Goal: Browse casually: Explore the website without a specific task or goal

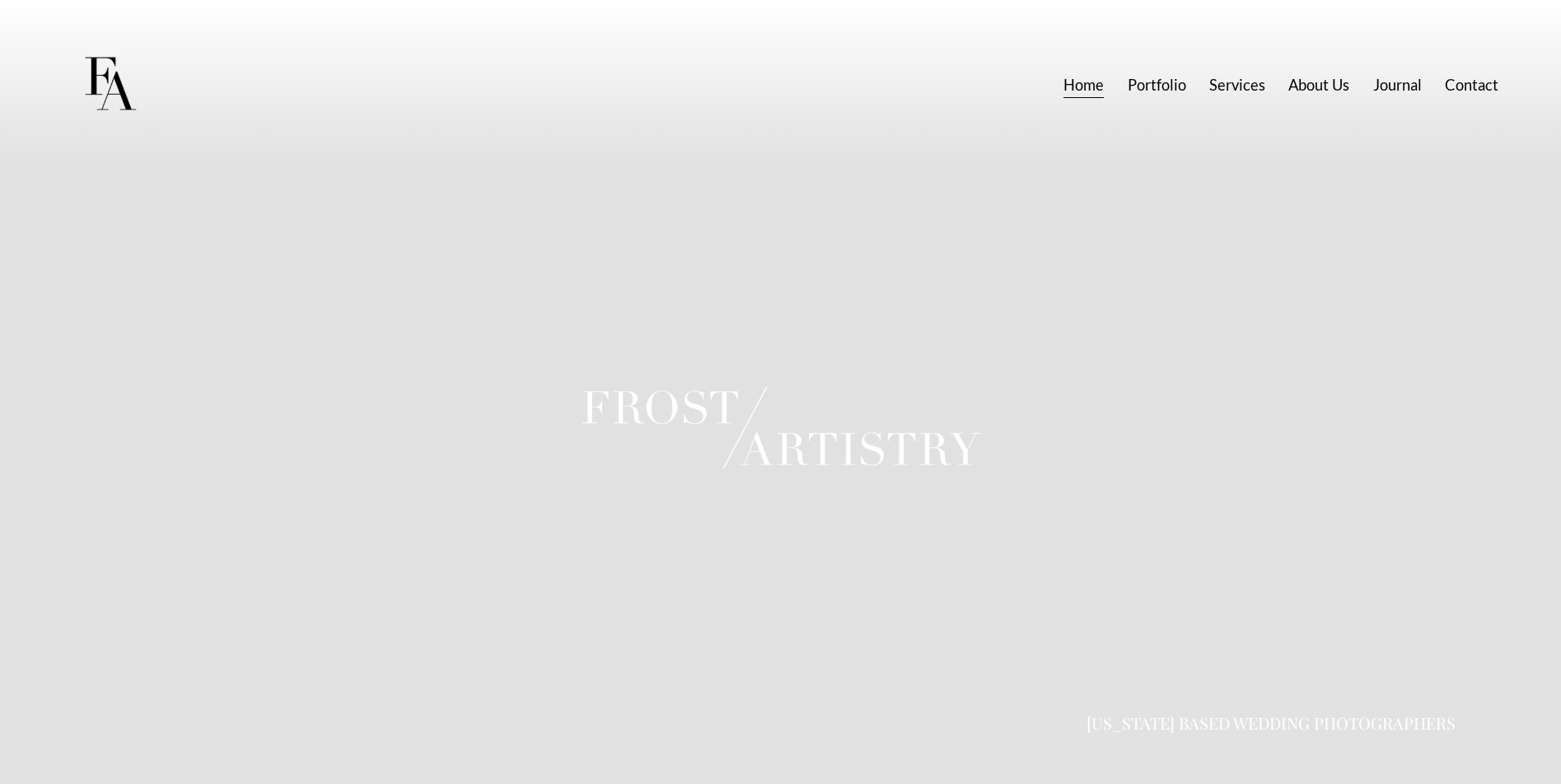
click at [1219, 82] on link "Services" at bounding box center [1237, 85] width 57 height 31
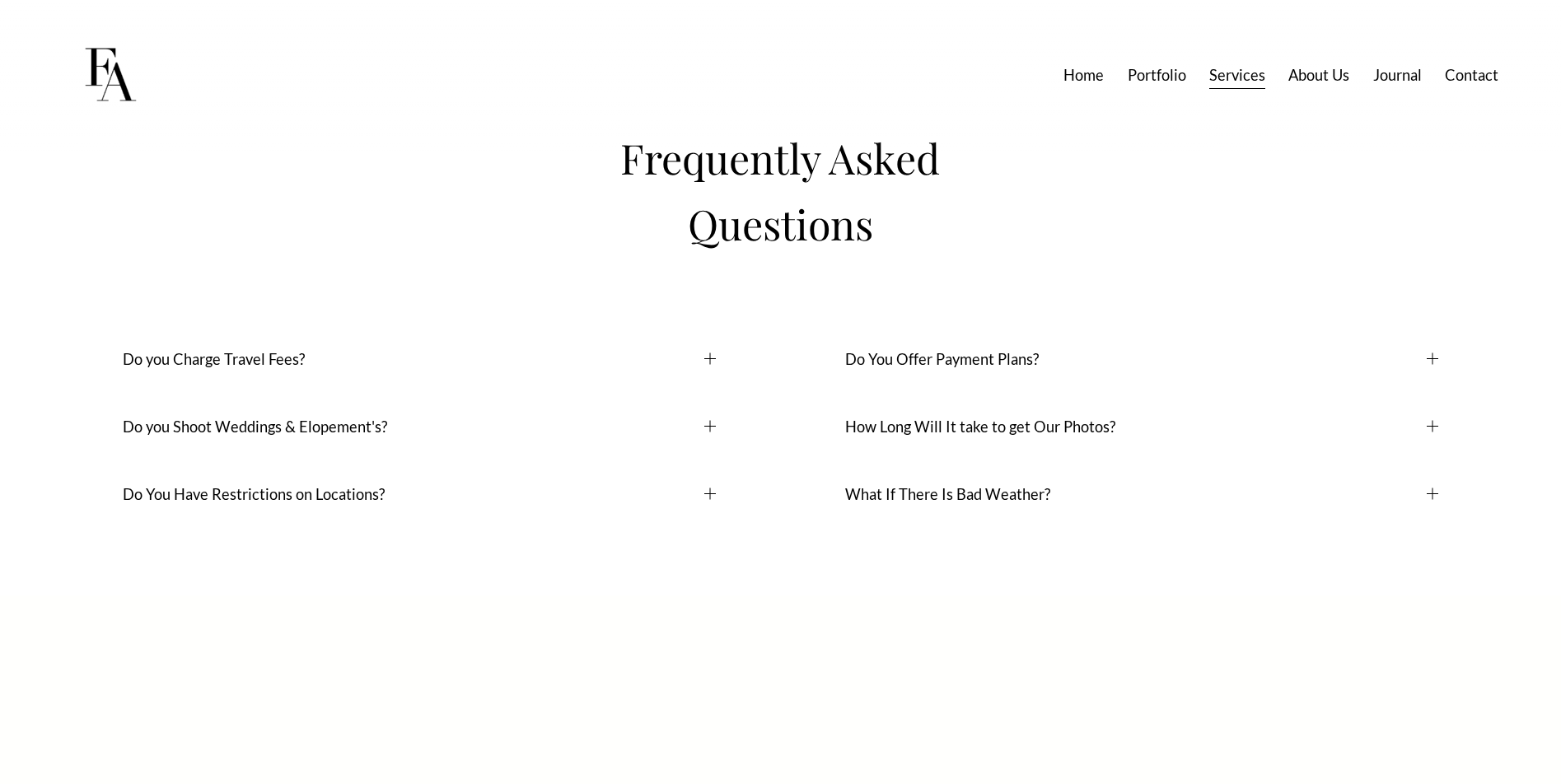
scroll to position [12600, 0]
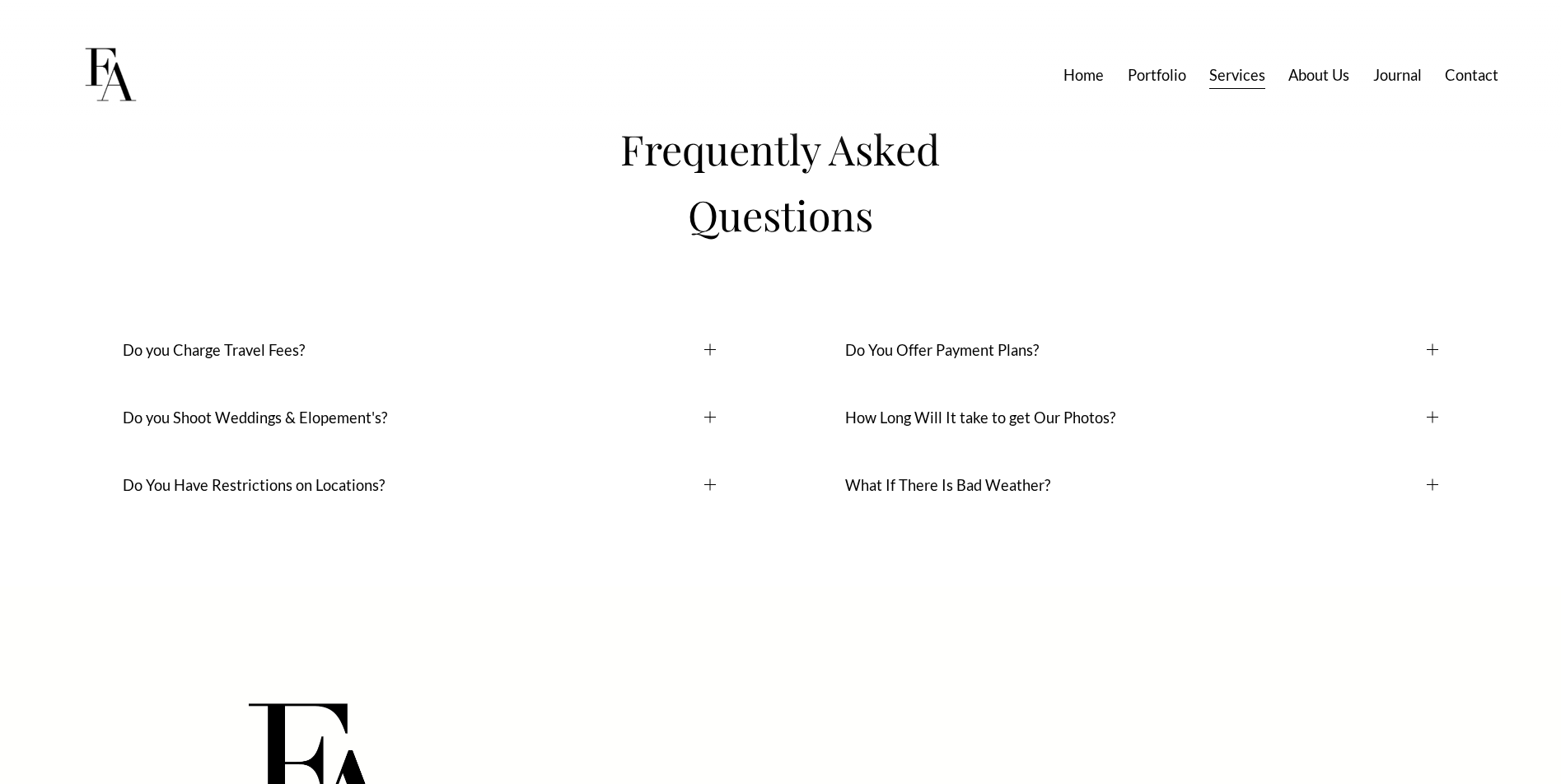
click at [991, 359] on span "Do You Offer Payment Plans?" at bounding box center [1136, 349] width 581 height 18
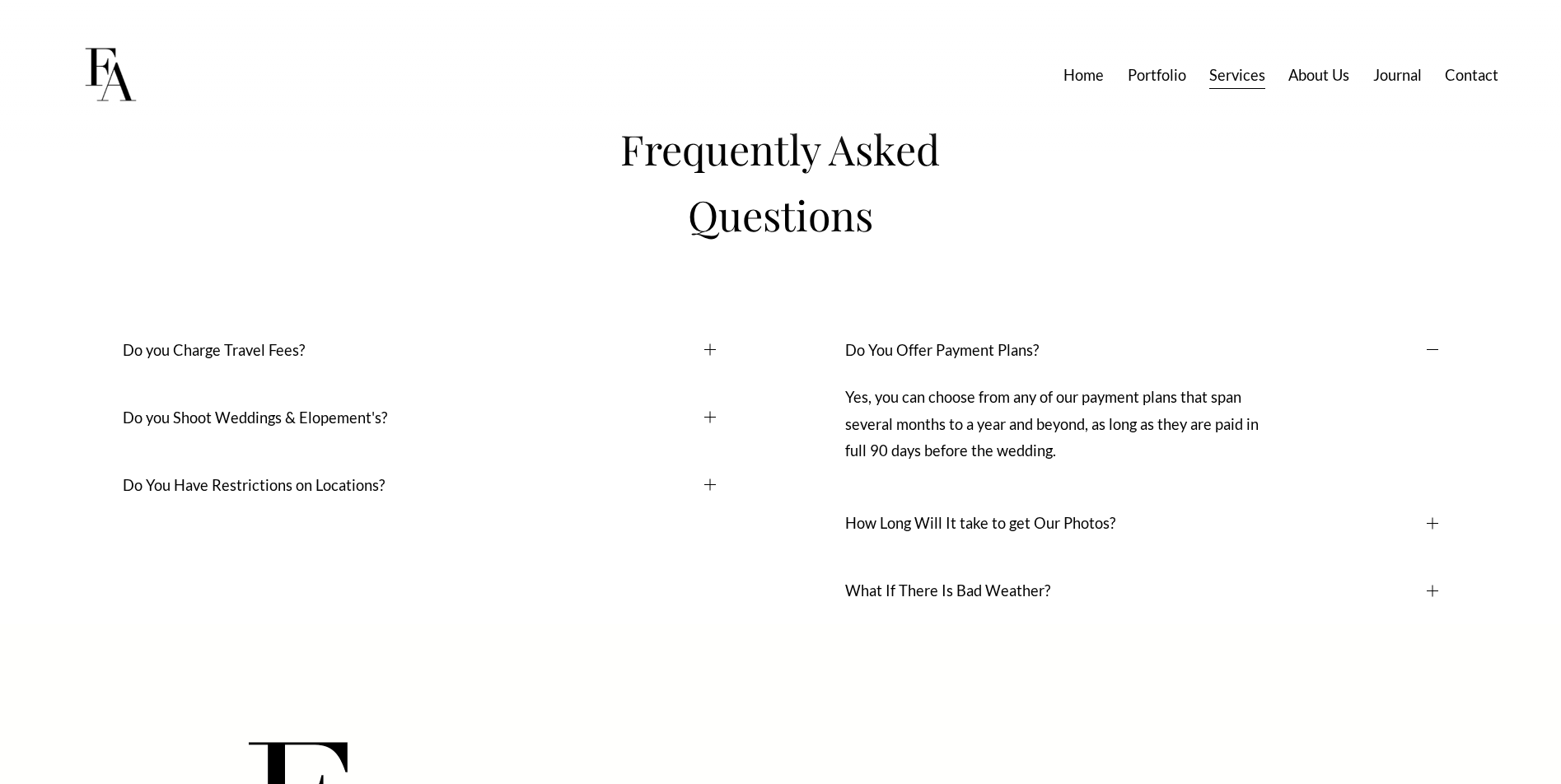
click at [991, 359] on span "Do You Offer Payment Plans?" at bounding box center [1136, 349] width 581 height 18
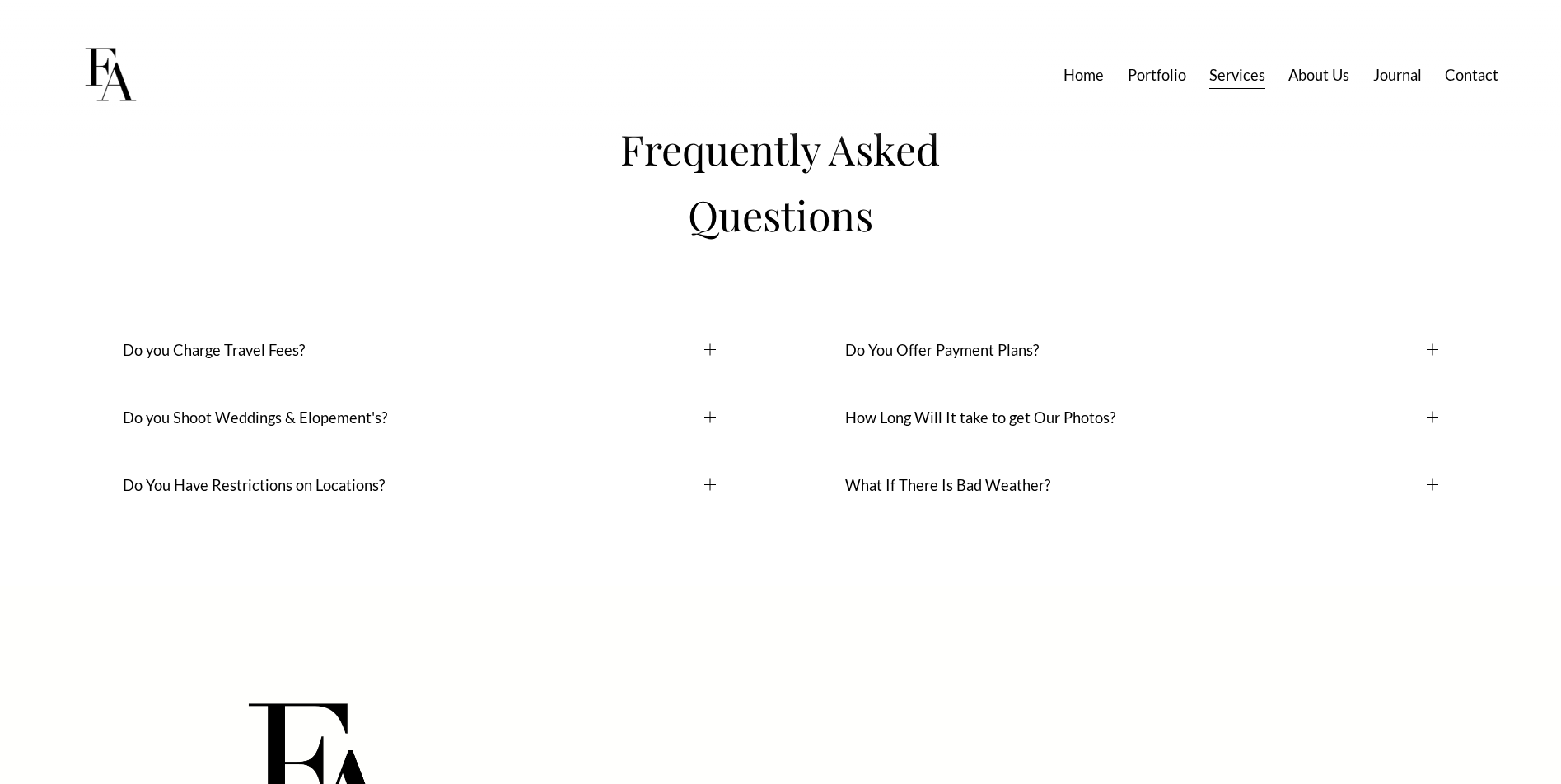
click at [287, 359] on span "Do you Charge Travel Fees?" at bounding box center [413, 349] width 581 height 18
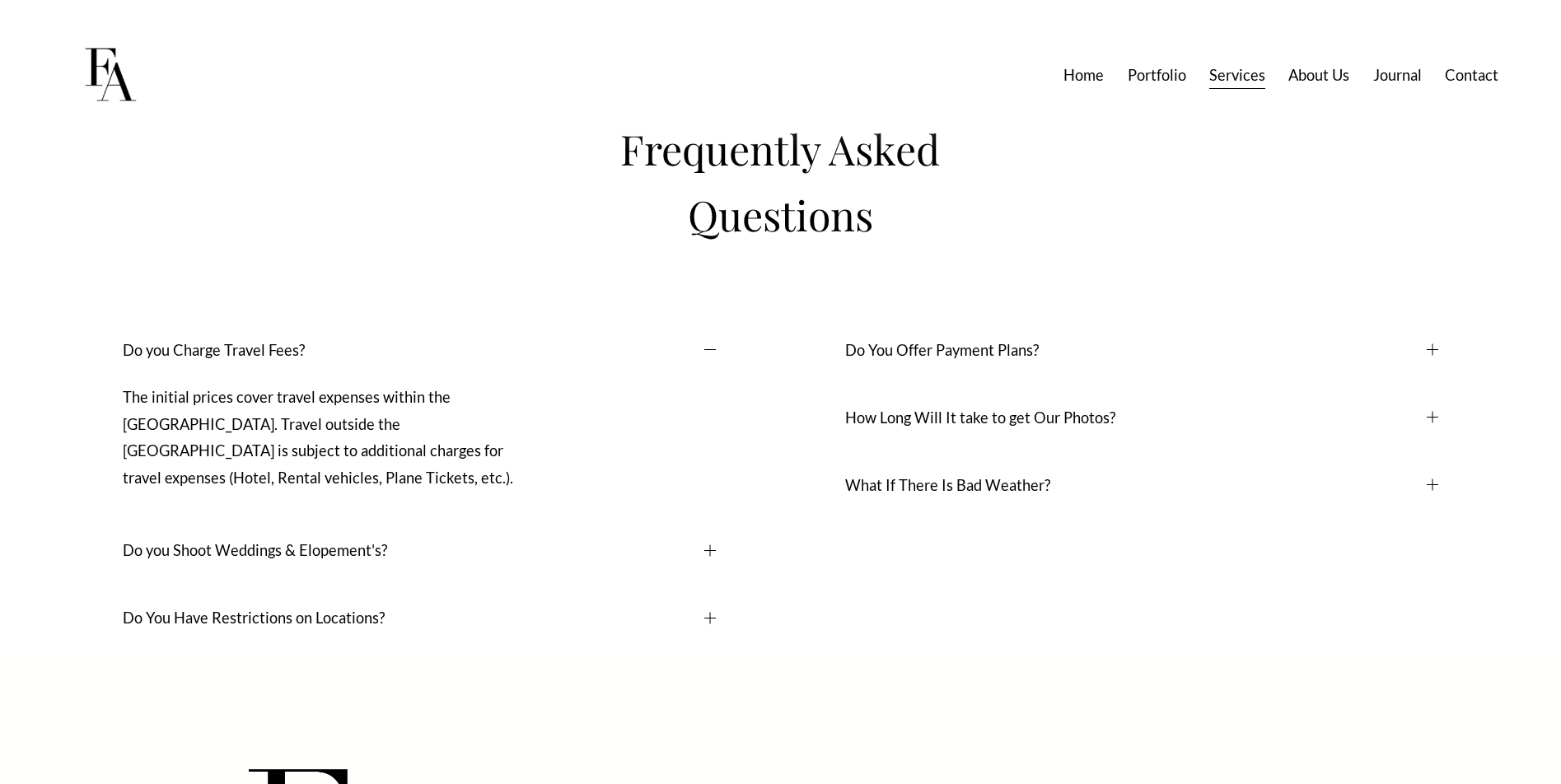
click at [287, 359] on span "Do you Charge Travel Fees?" at bounding box center [413, 349] width 581 height 18
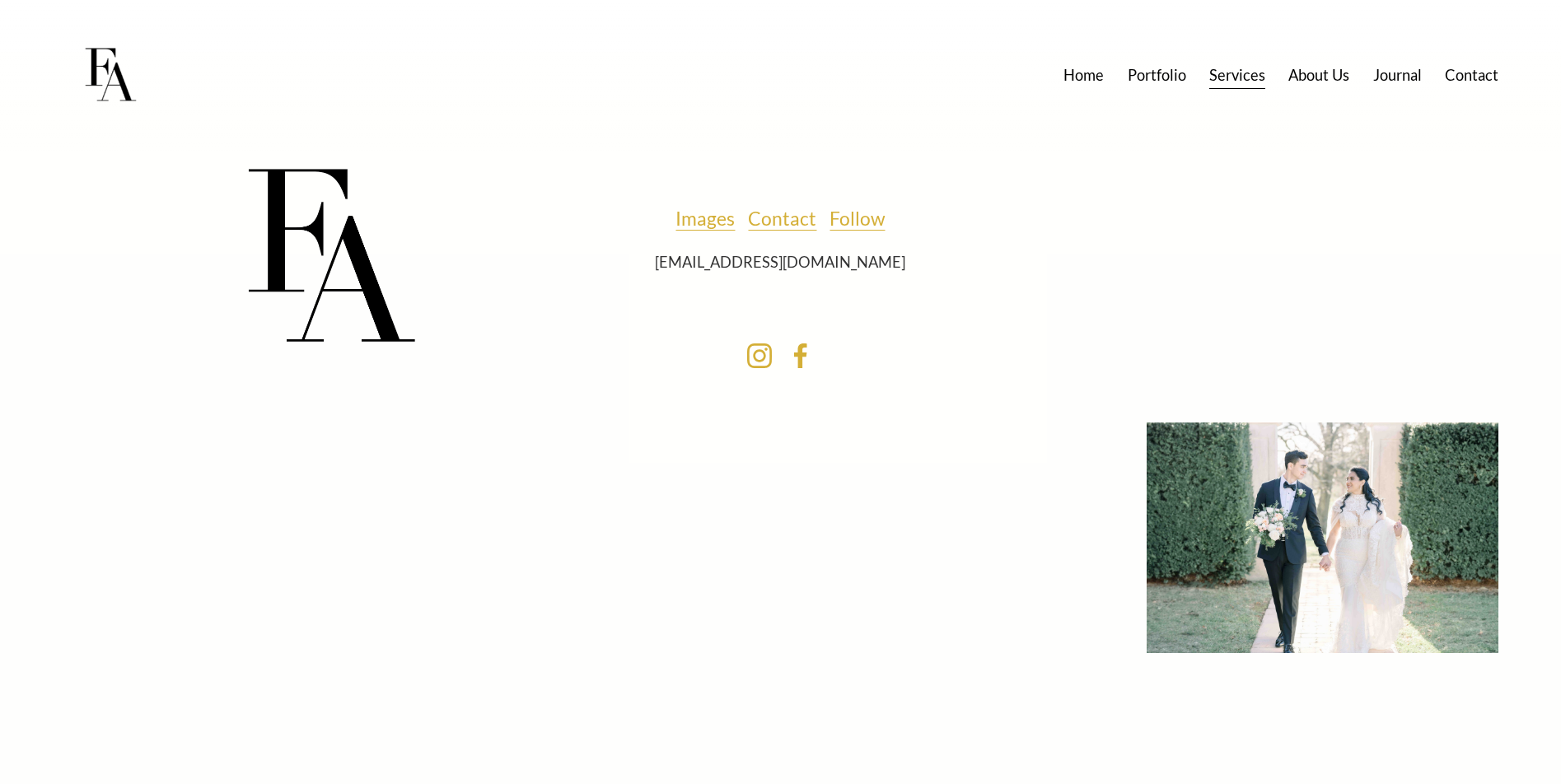
scroll to position [13197, 0]
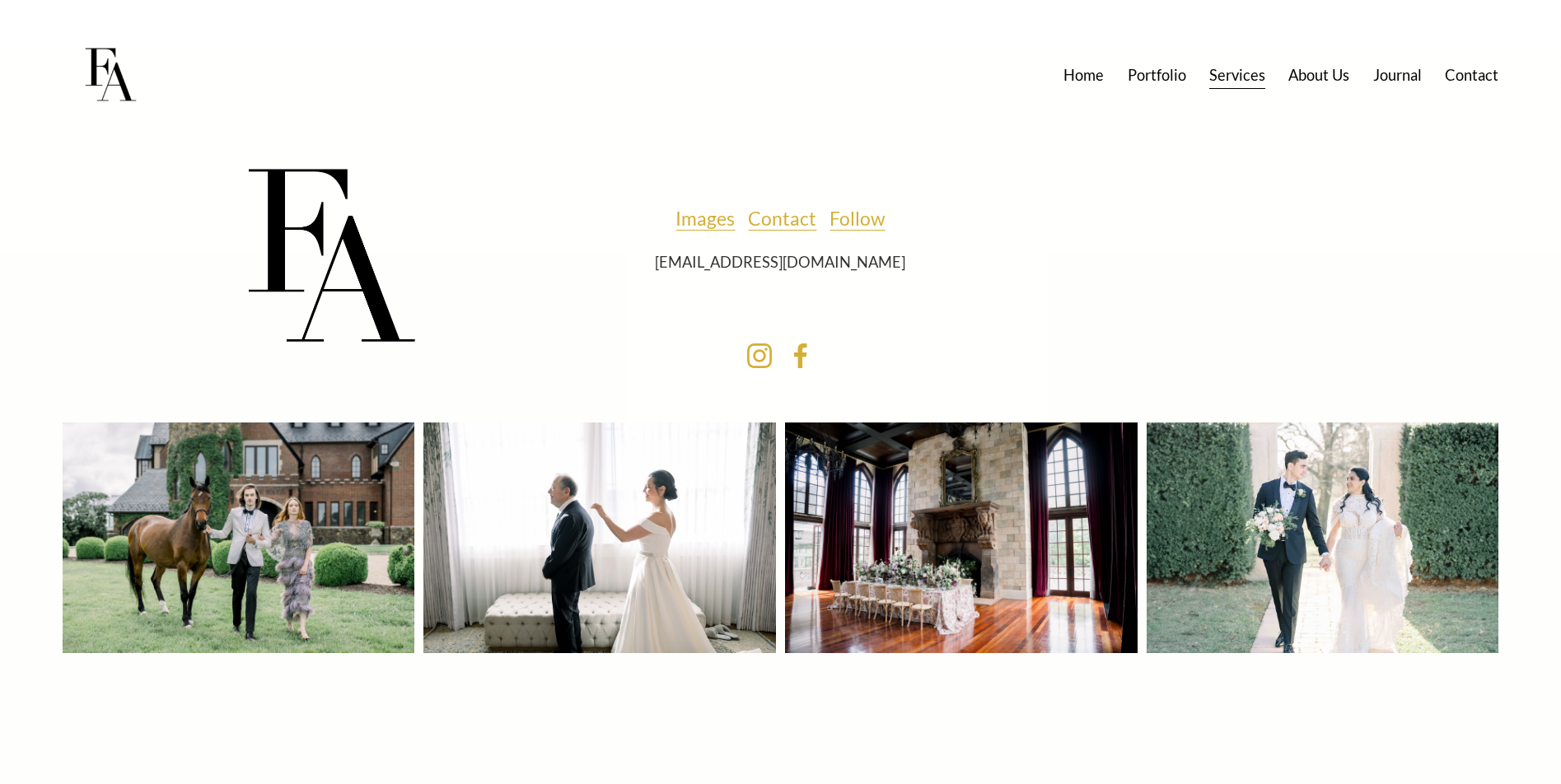
click at [1147, 71] on link "Portfolio" at bounding box center [1157, 76] width 58 height 31
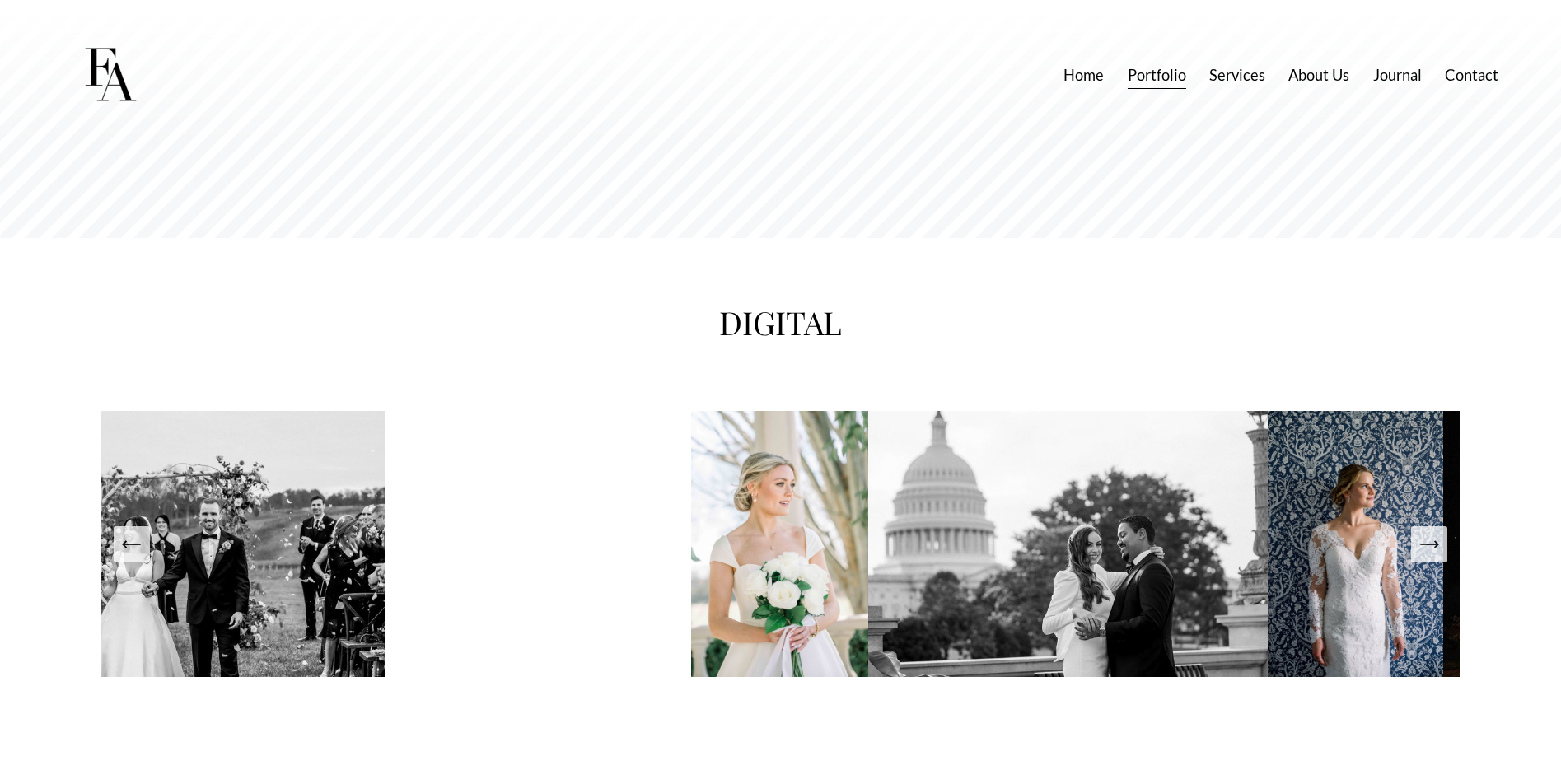
scroll to position [3129, 0]
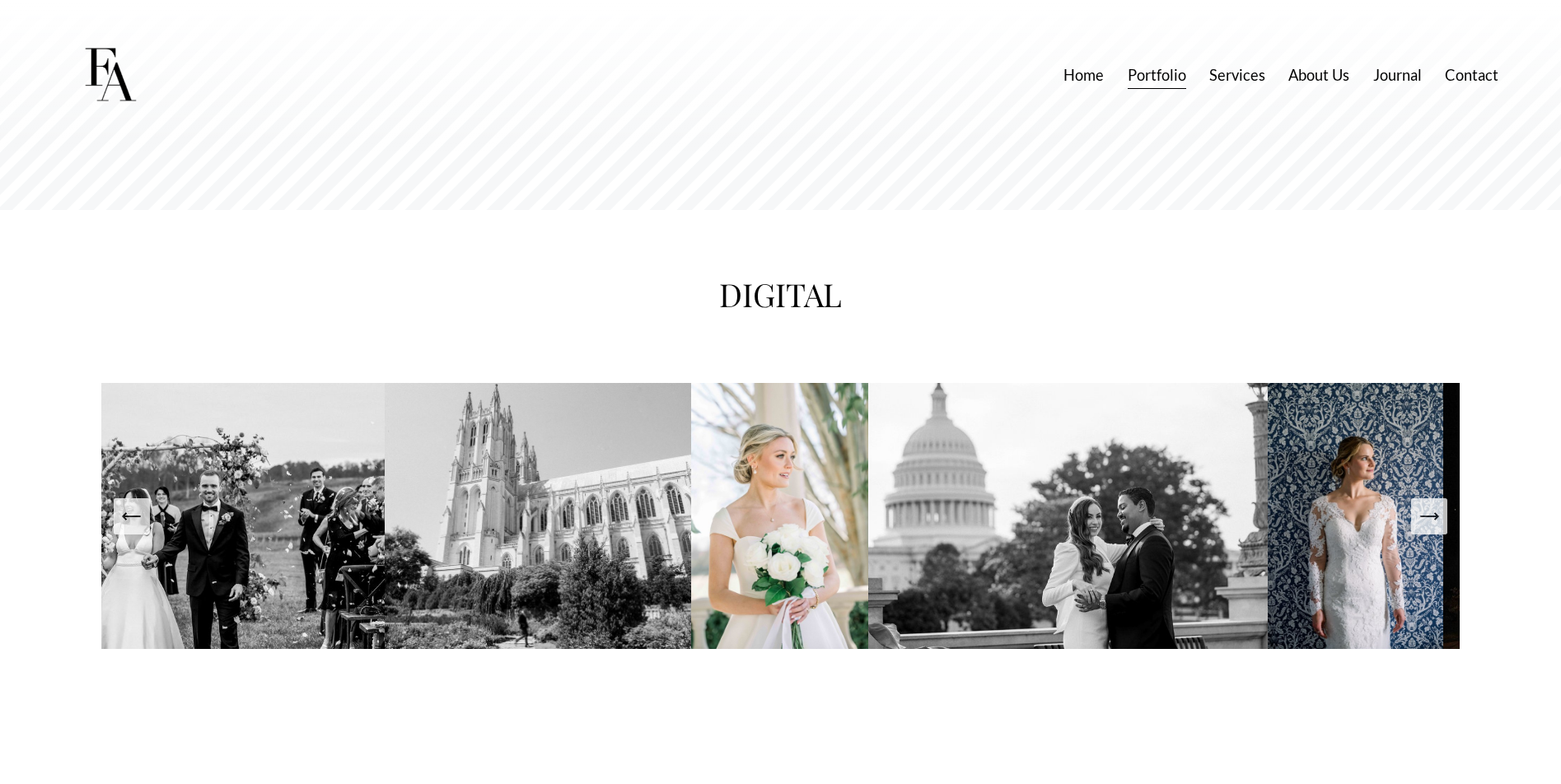
click at [1436, 527] on icon "Next Slide" at bounding box center [1430, 516] width 23 height 23
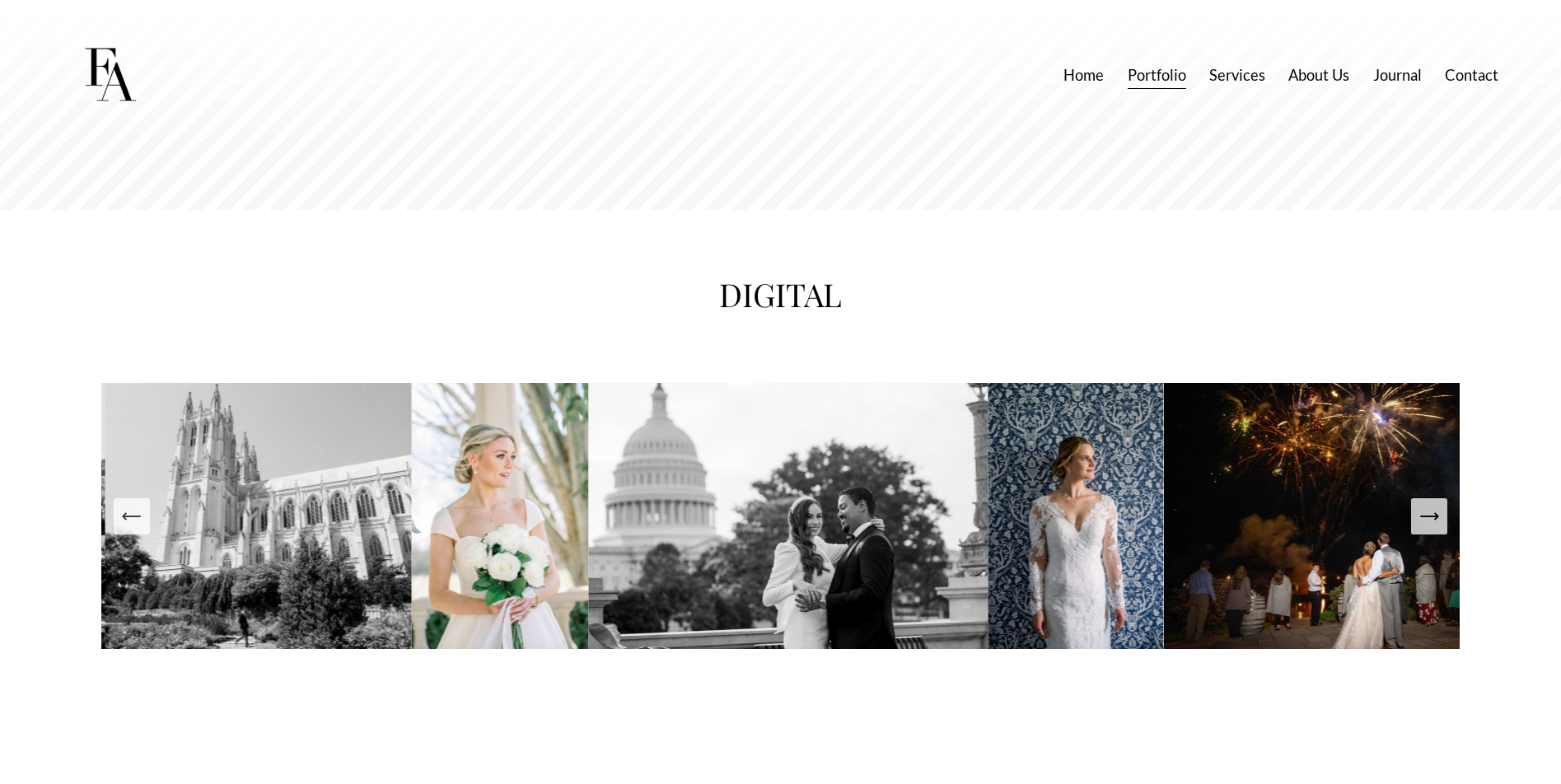
click at [1436, 527] on icon "Next Slide" at bounding box center [1430, 516] width 23 height 23
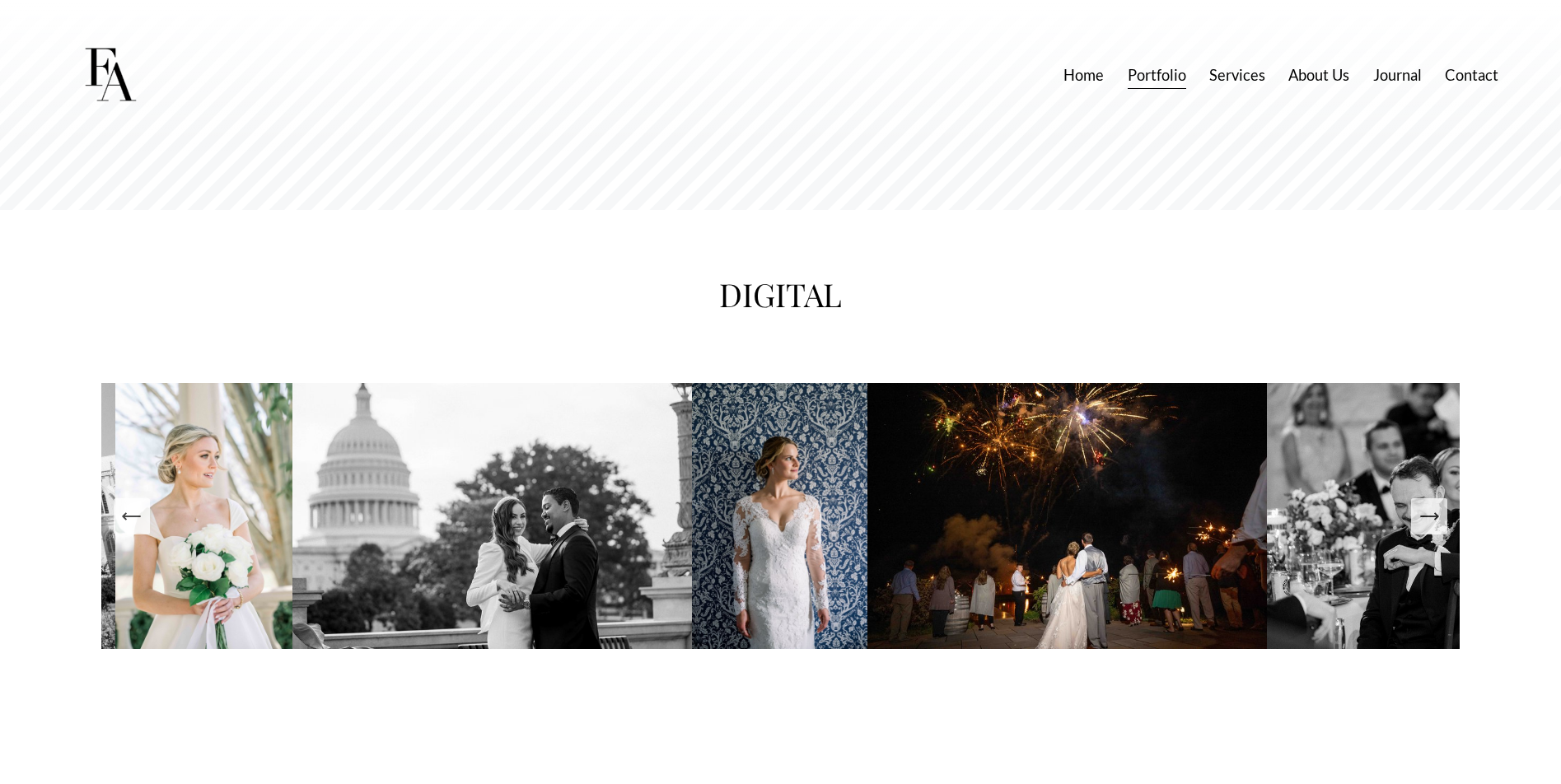
click at [1436, 527] on icon "Next Slide" at bounding box center [1430, 516] width 23 height 23
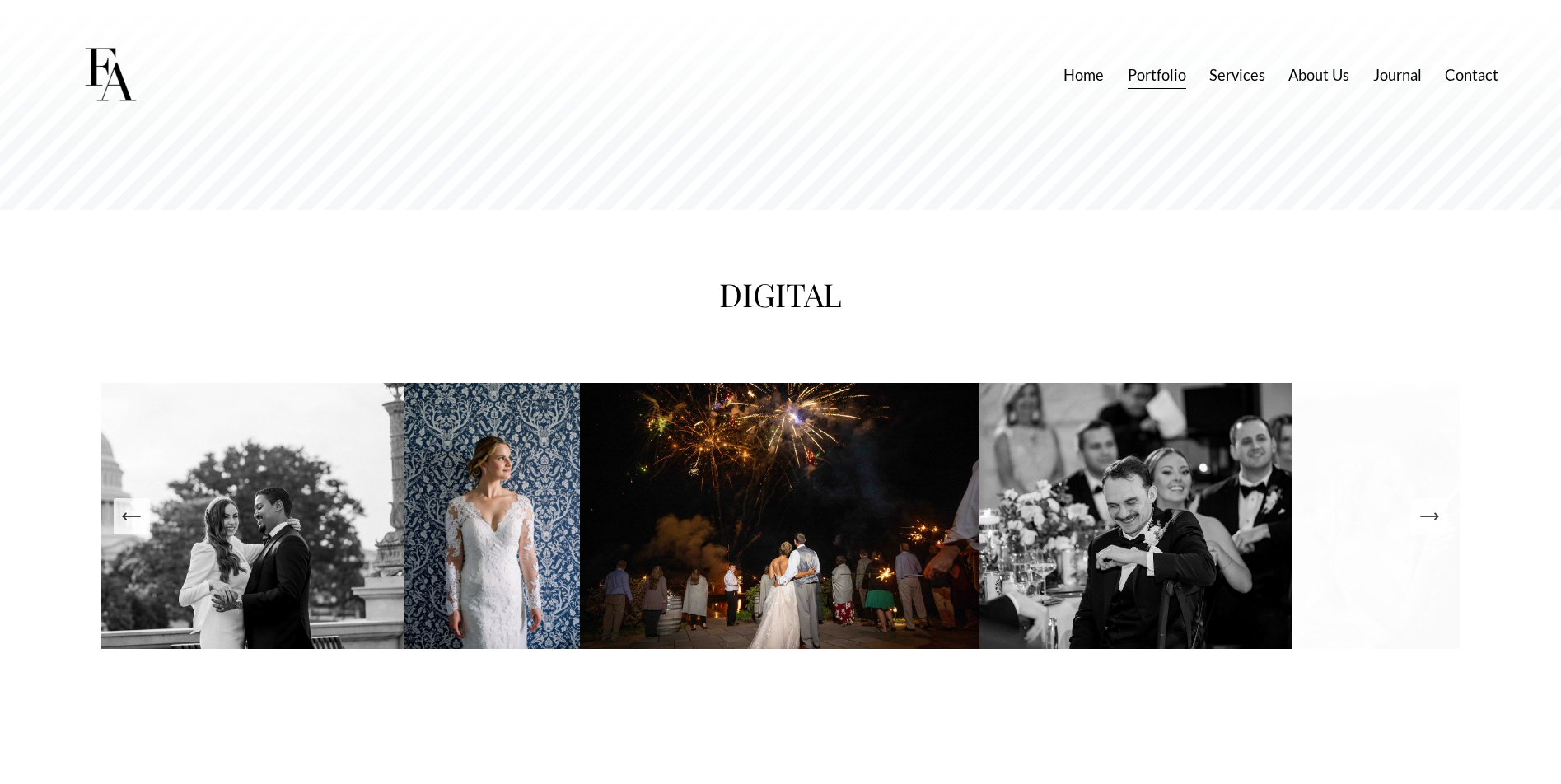
click at [1436, 527] on icon "Next Slide" at bounding box center [1430, 516] width 23 height 23
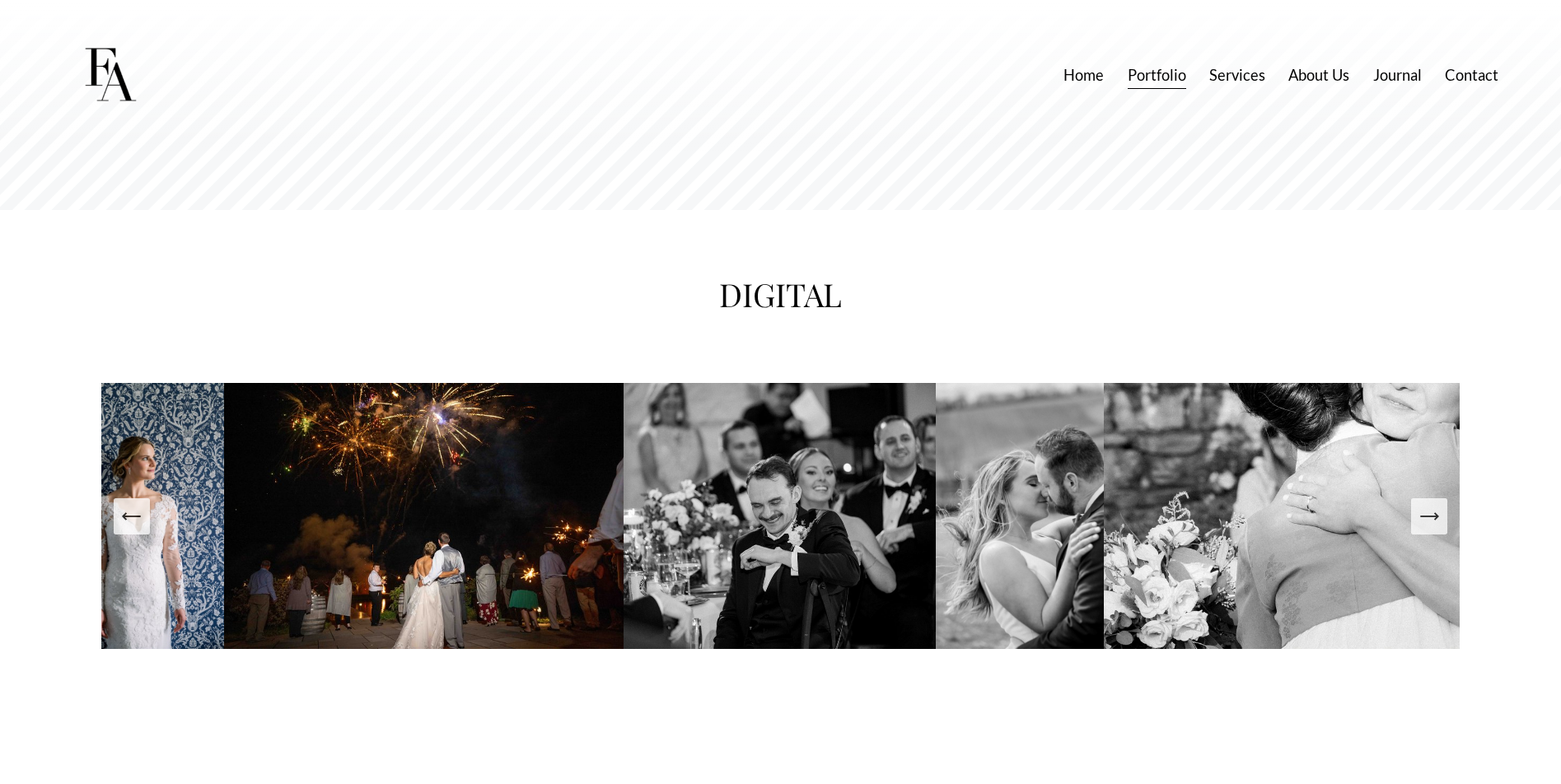
click at [1436, 527] on icon "Next Slide" at bounding box center [1430, 516] width 23 height 23
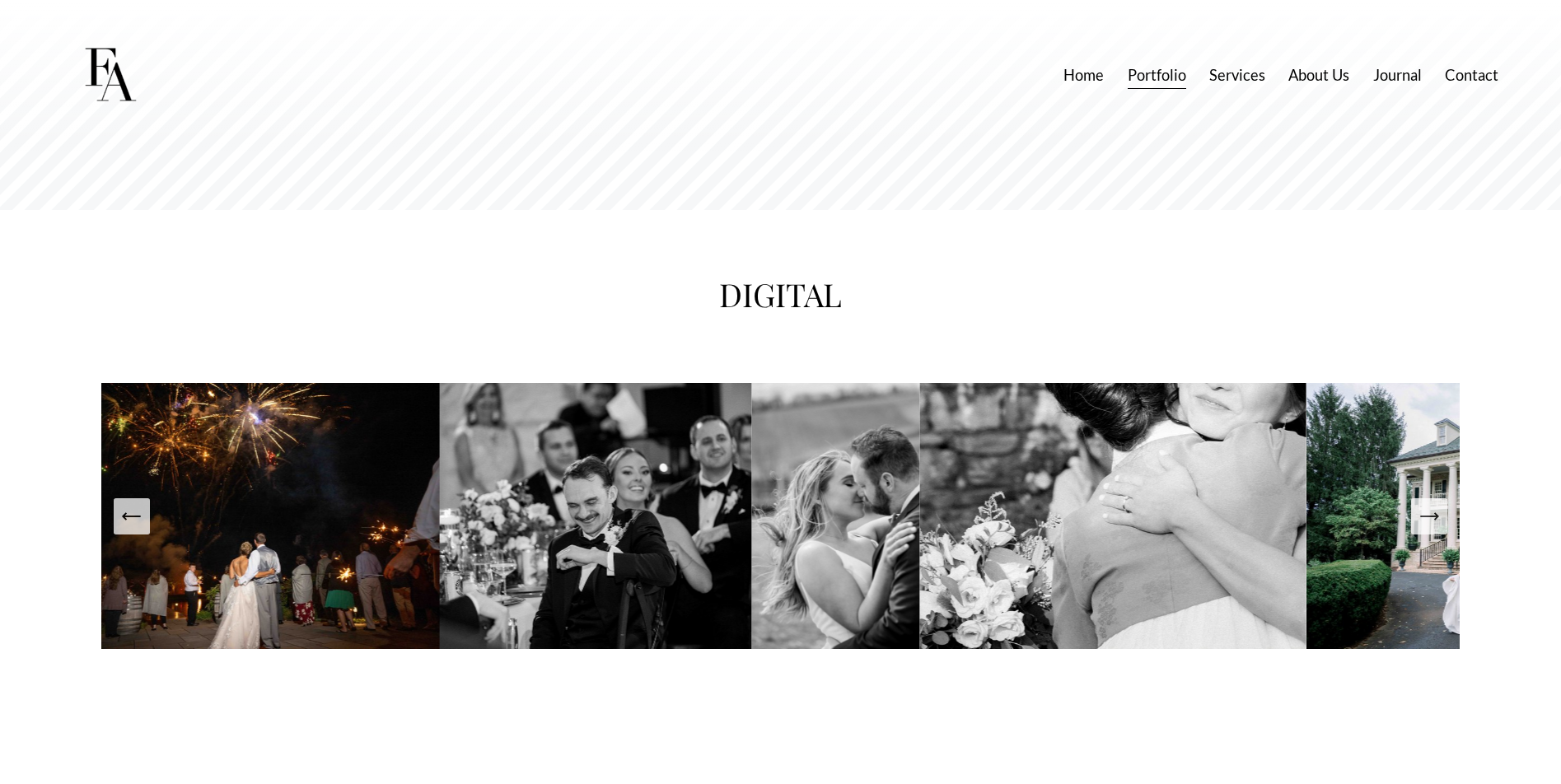
click at [1436, 527] on icon "Next Slide" at bounding box center [1430, 516] width 23 height 23
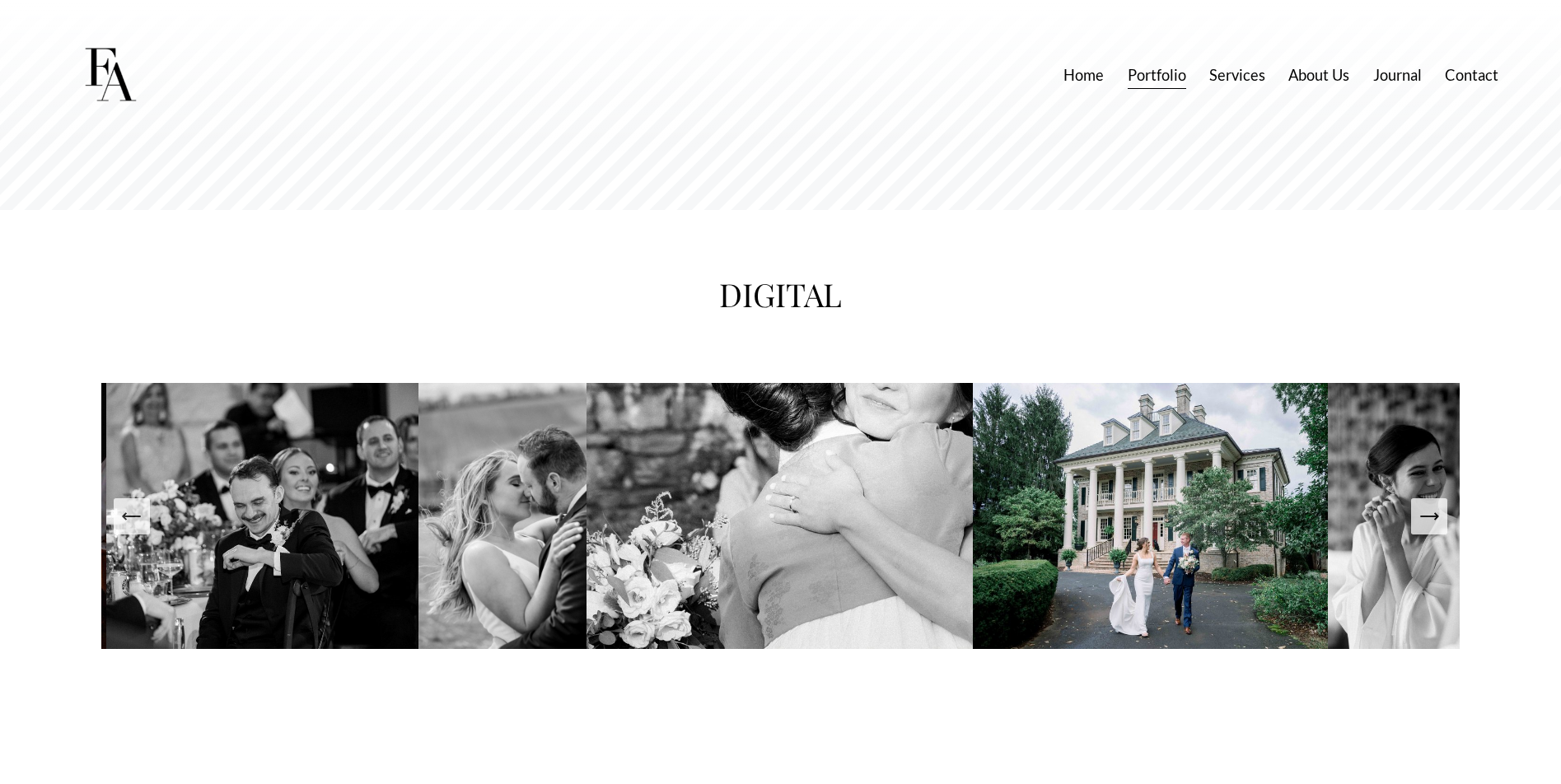
click at [1436, 527] on icon "Next Slide" at bounding box center [1430, 516] width 23 height 23
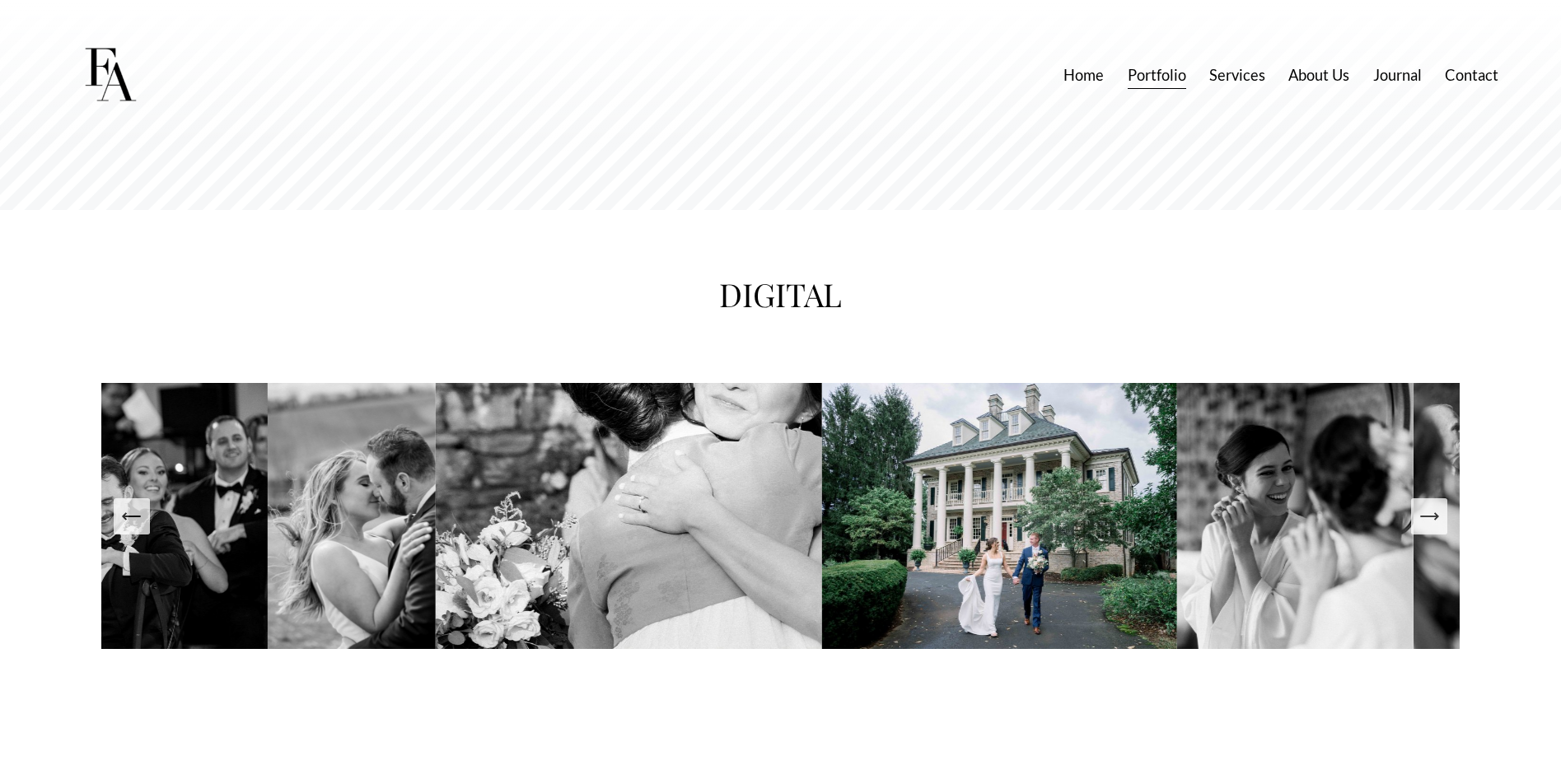
click at [1436, 527] on icon "Next Slide" at bounding box center [1430, 516] width 23 height 23
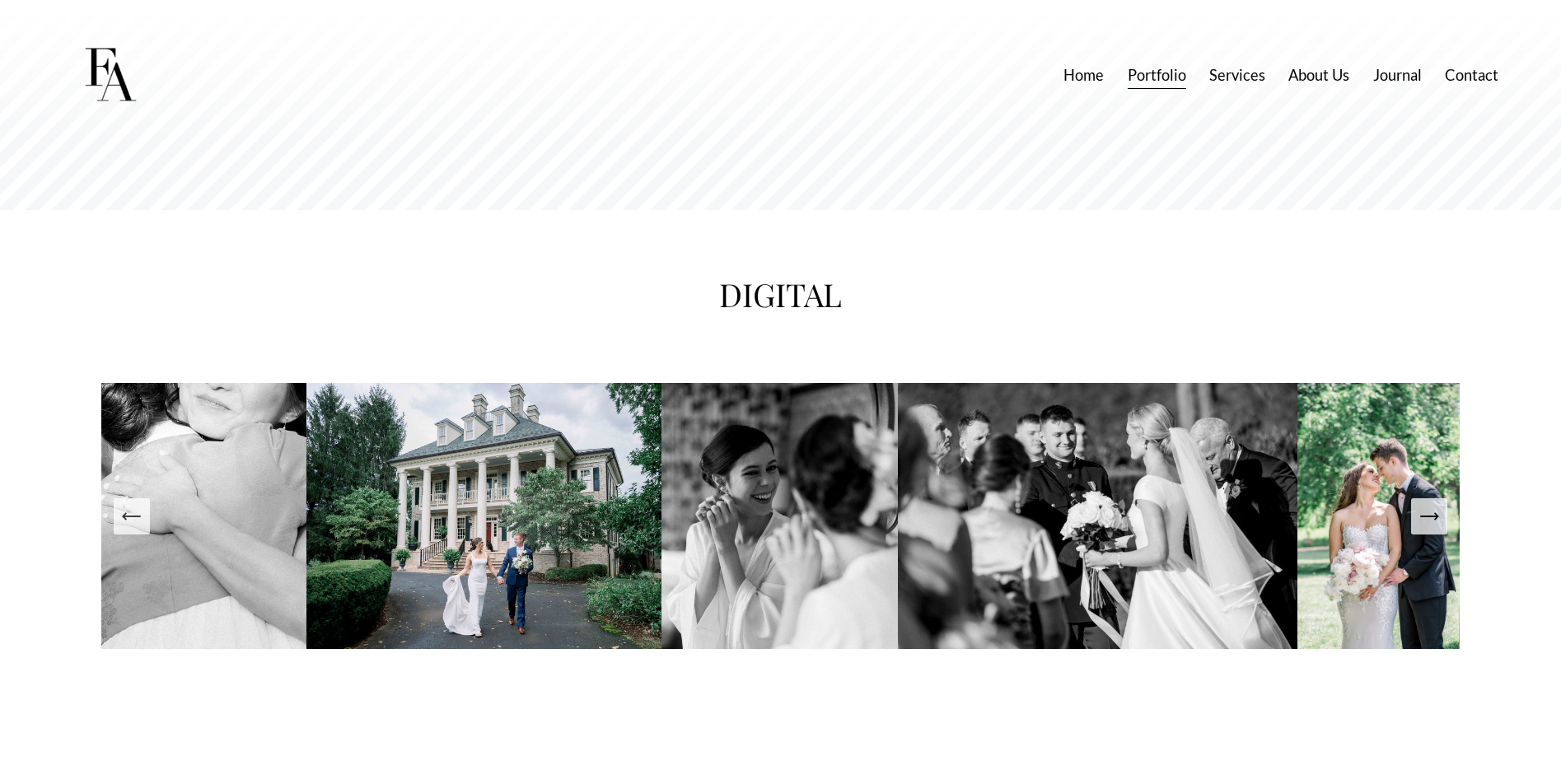
click at [1436, 527] on icon "Next Slide" at bounding box center [1430, 516] width 23 height 23
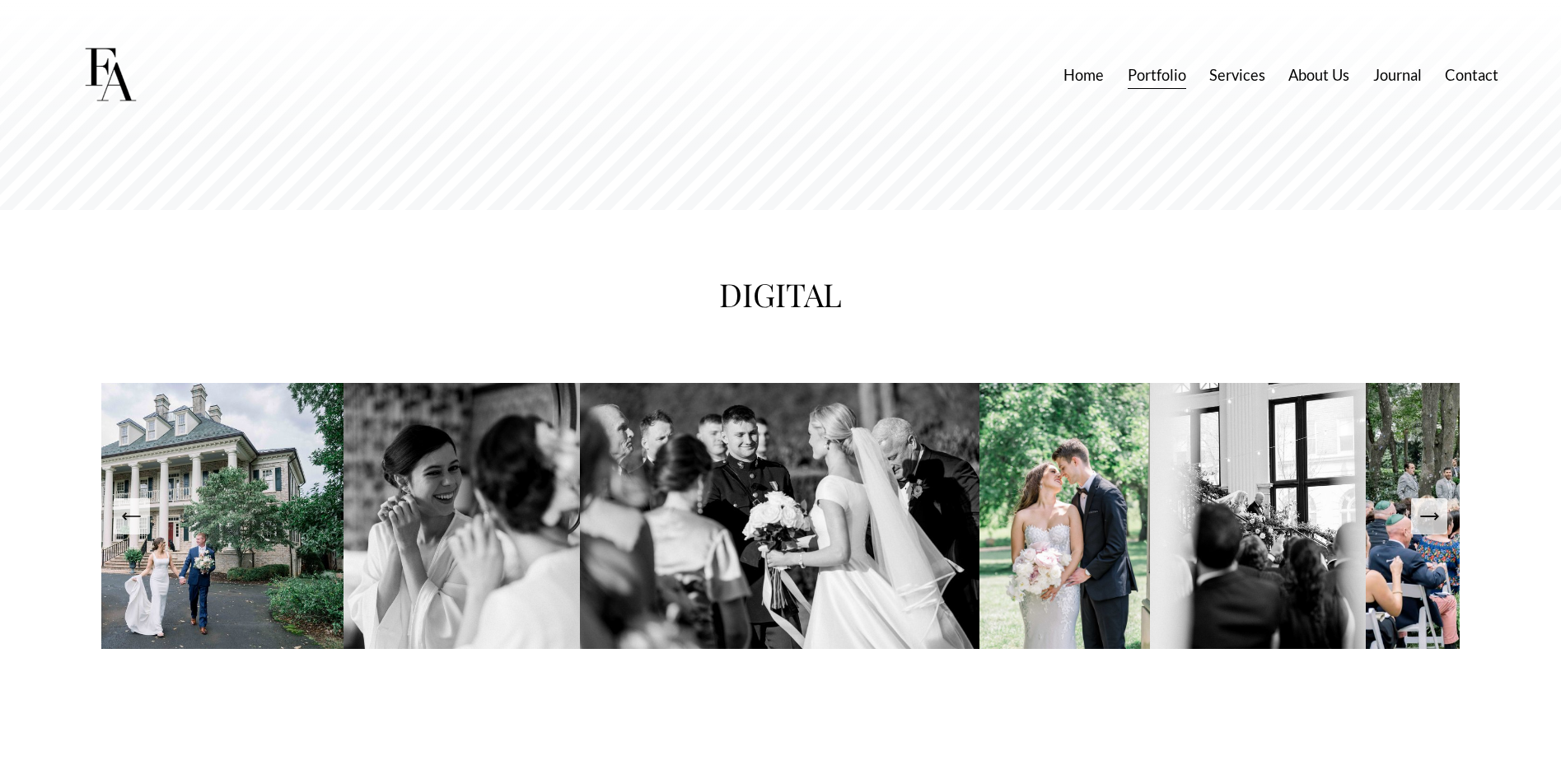
click at [1436, 527] on icon "Next Slide" at bounding box center [1430, 516] width 23 height 23
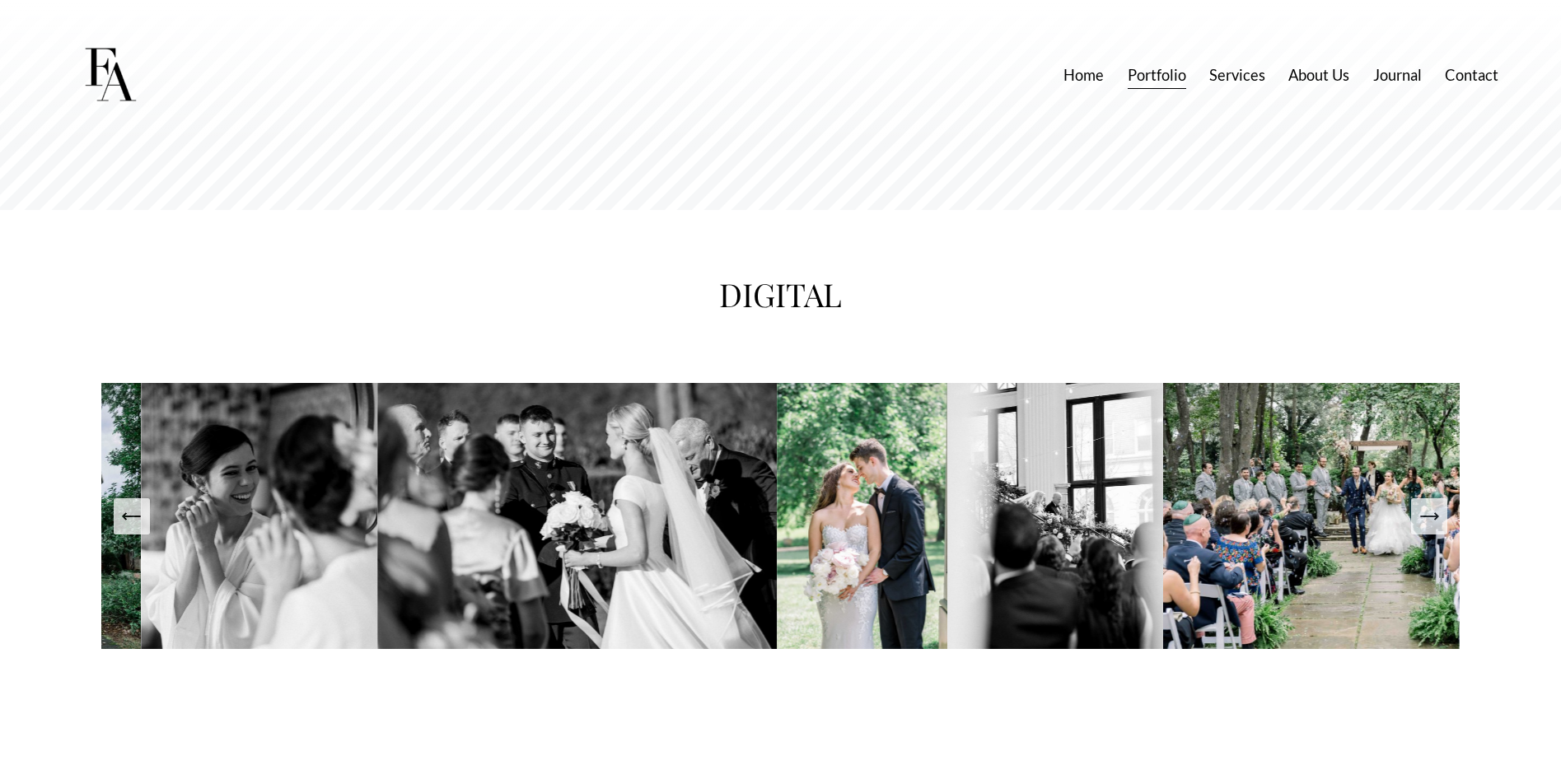
click at [1436, 527] on icon "Next Slide" at bounding box center [1430, 516] width 23 height 23
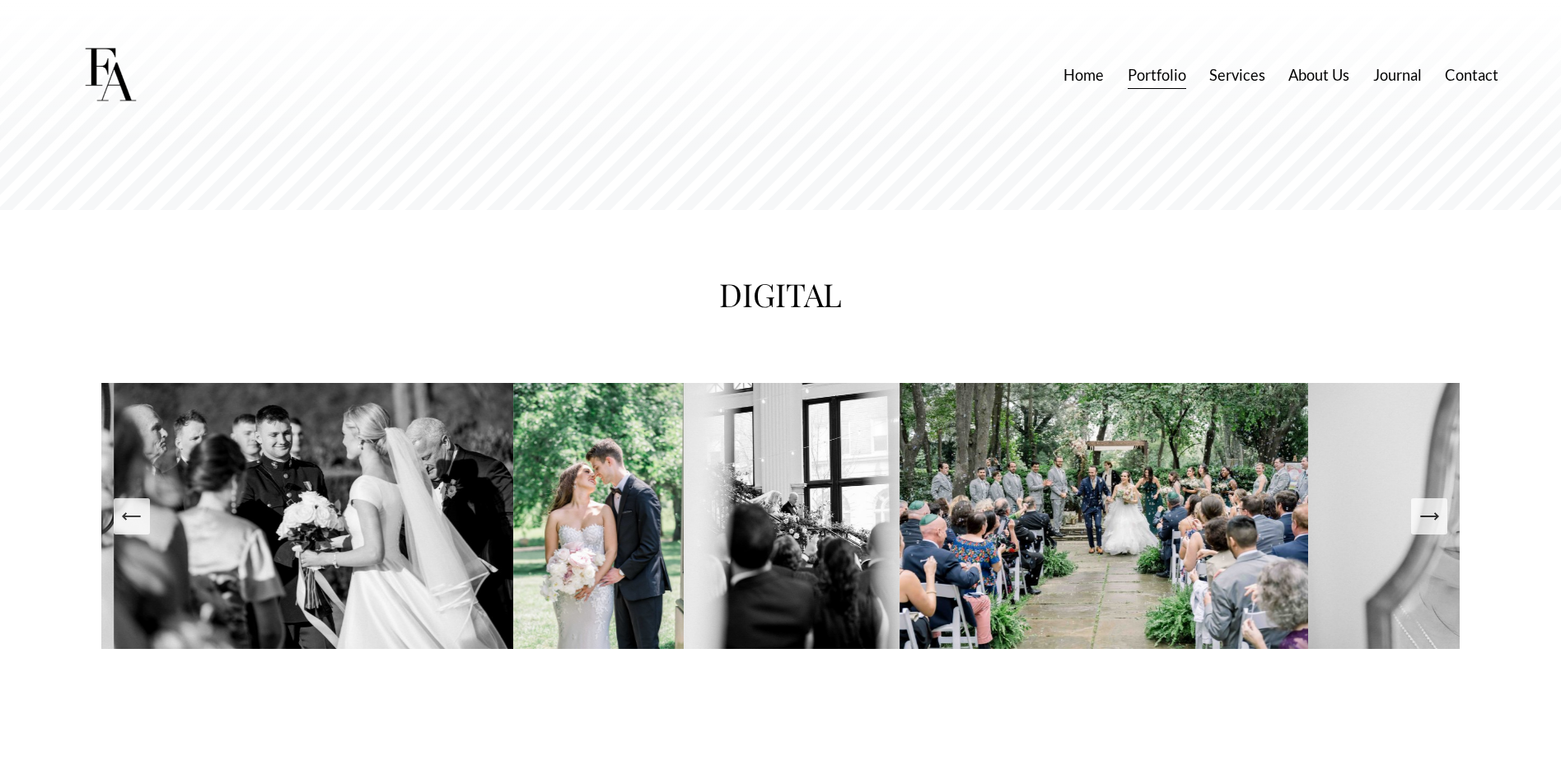
click at [1436, 527] on icon "Next Slide" at bounding box center [1430, 516] width 23 height 23
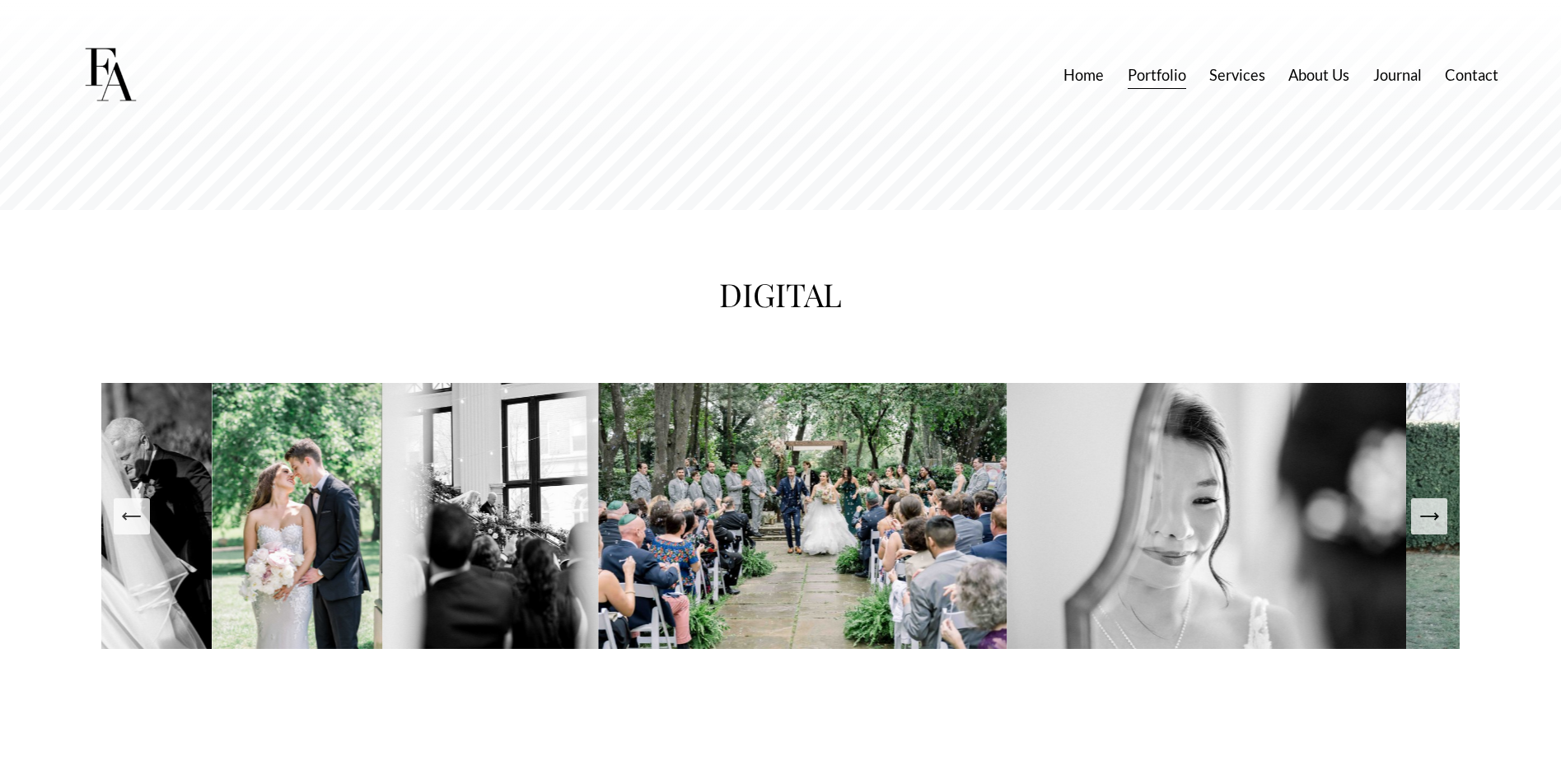
click at [1436, 527] on icon "Next Slide" at bounding box center [1430, 516] width 23 height 23
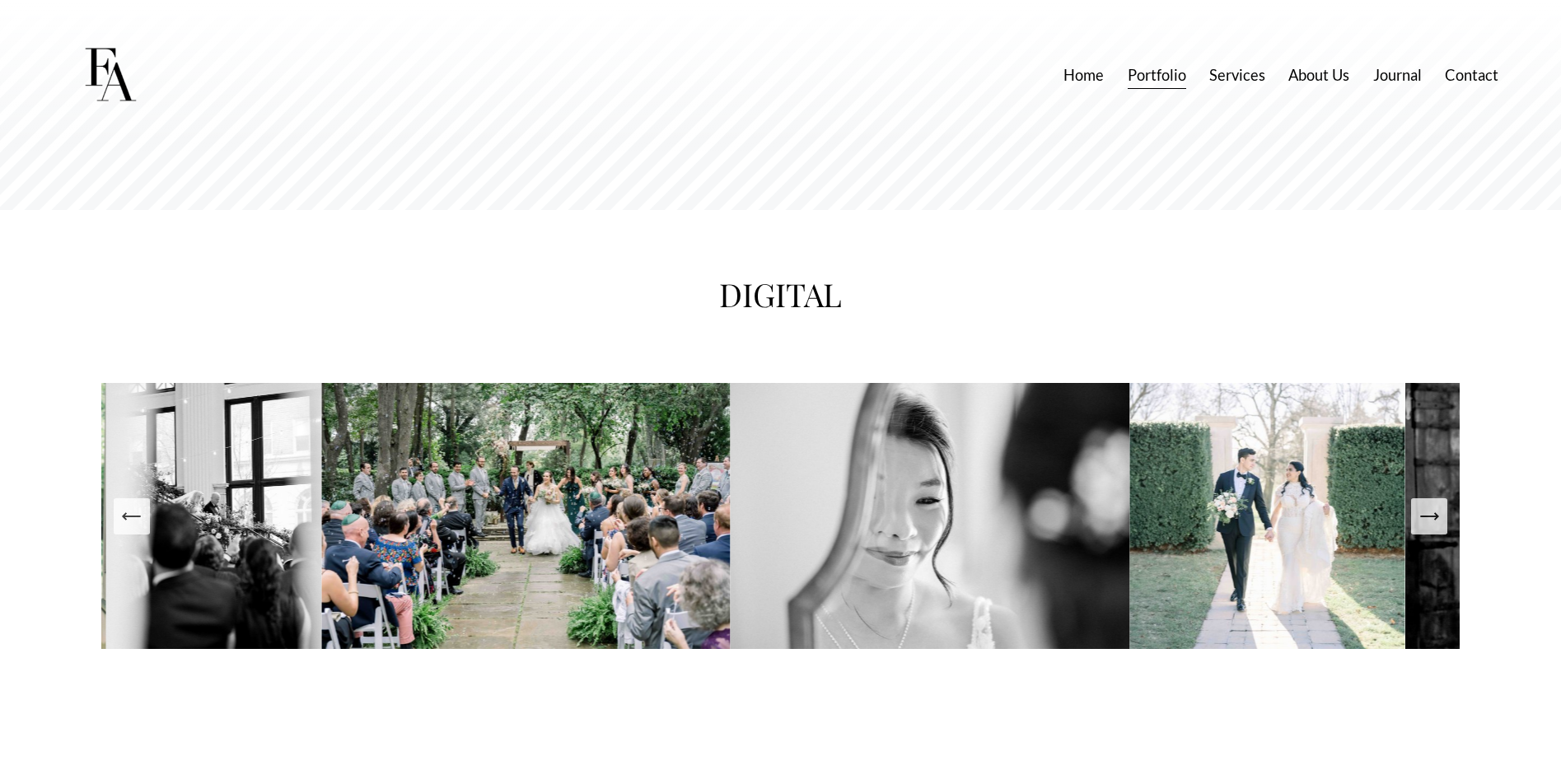
click at [1436, 527] on icon "Next Slide" at bounding box center [1430, 516] width 23 height 23
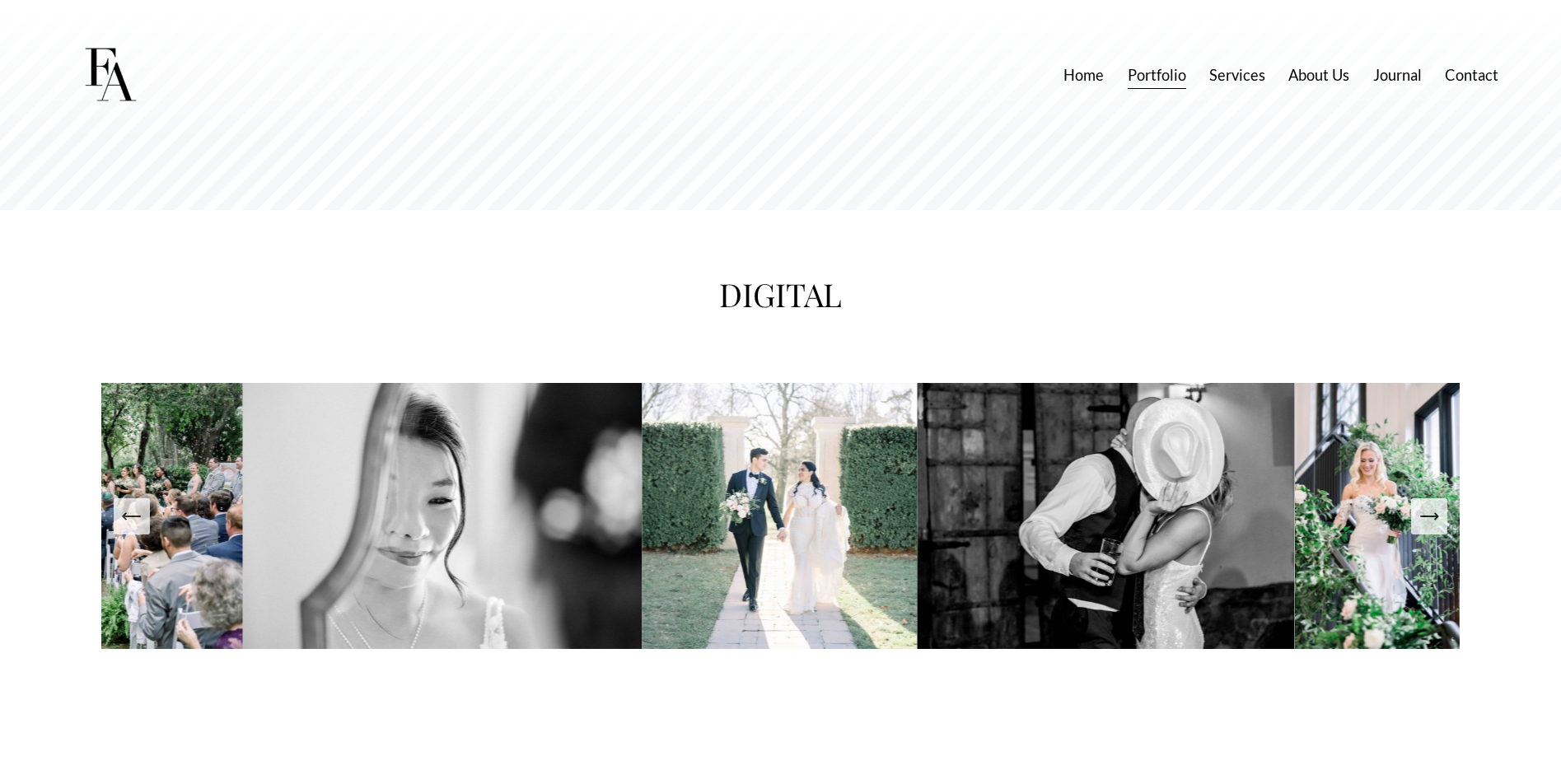
click at [1436, 527] on icon "Next Slide" at bounding box center [1430, 516] width 23 height 23
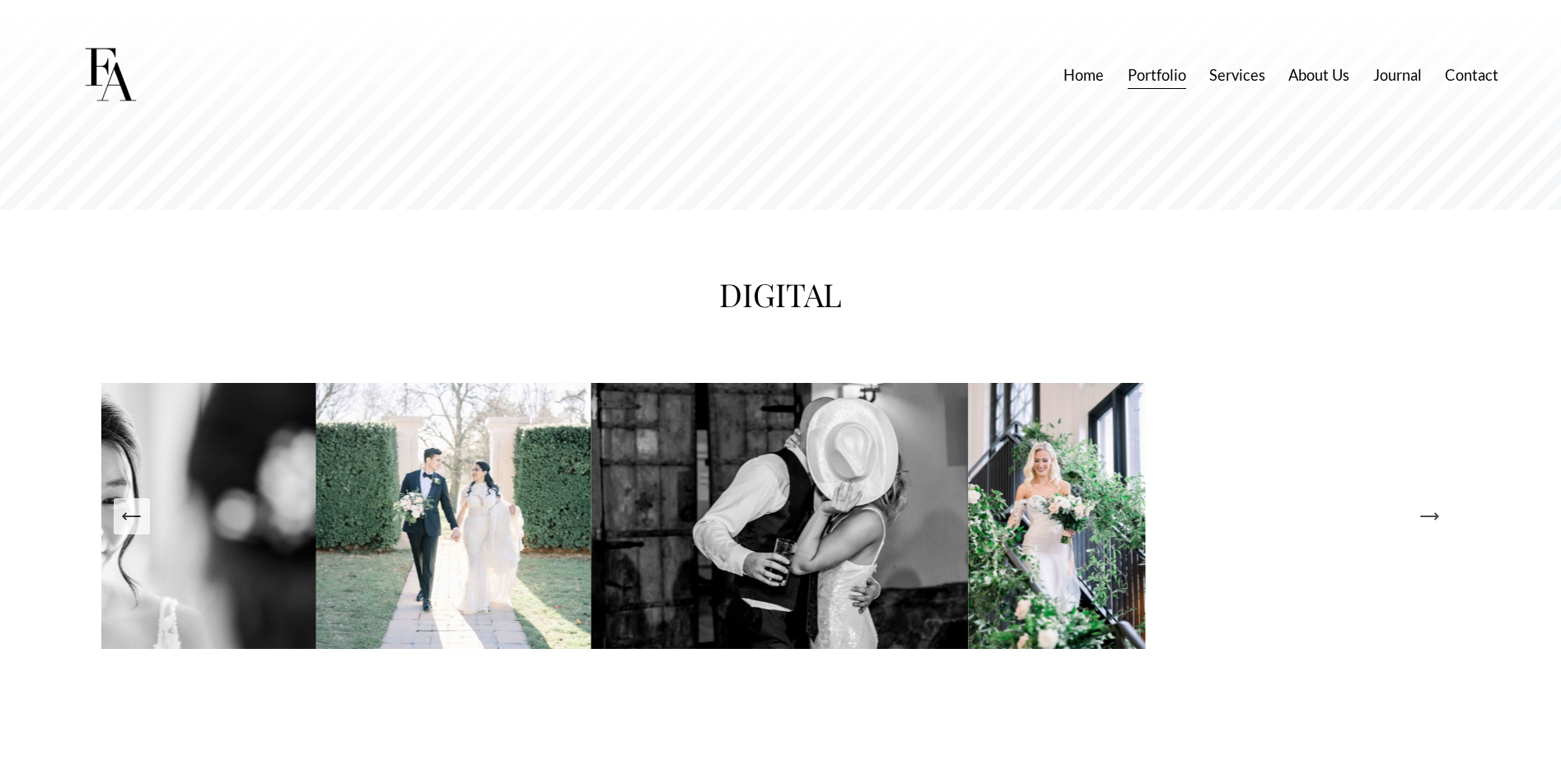
click at [1436, 527] on icon "Next Slide" at bounding box center [1430, 516] width 23 height 23
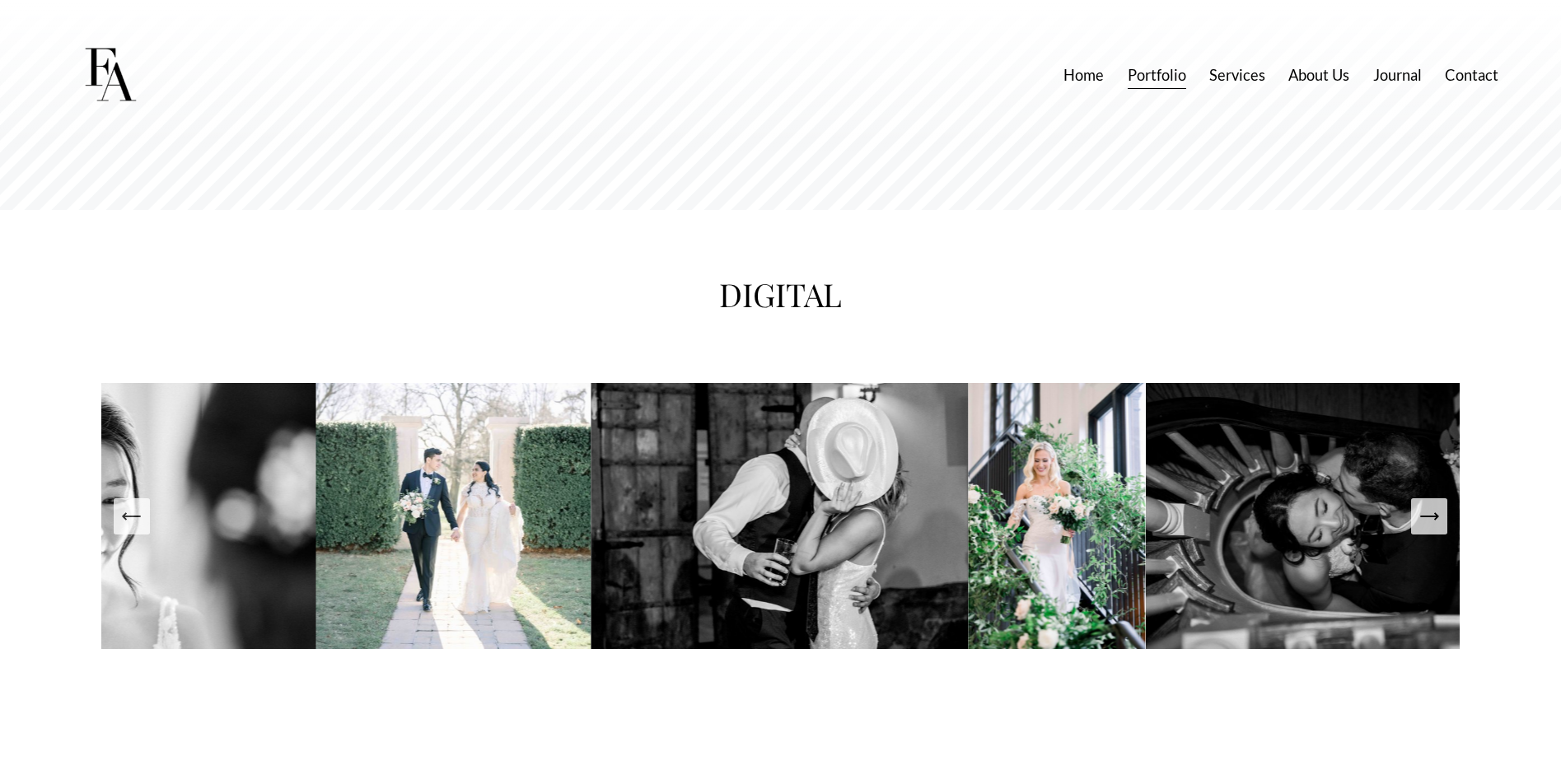
click at [1436, 527] on icon "Next Slide" at bounding box center [1430, 516] width 23 height 23
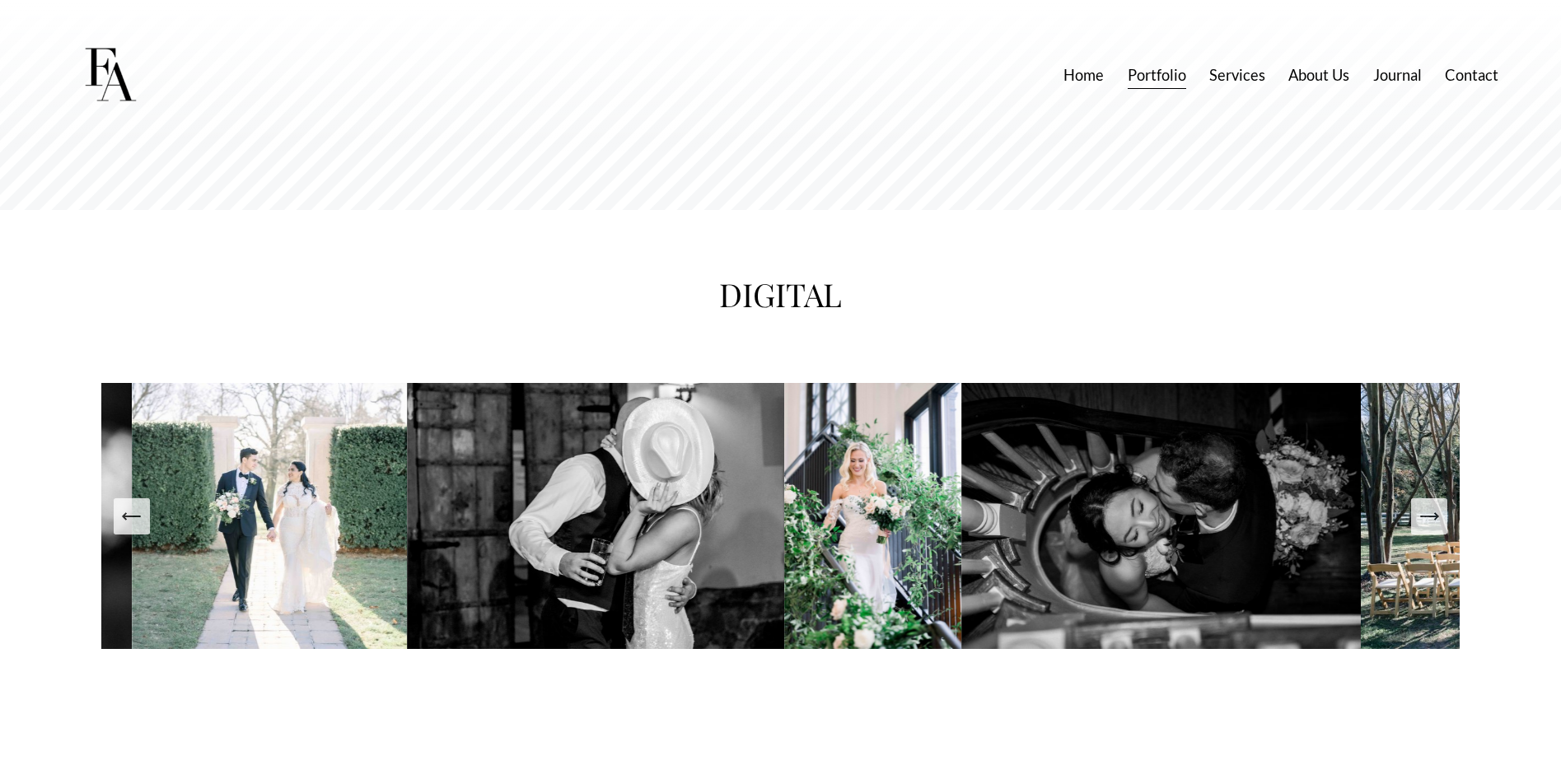
click at [1436, 527] on icon "Next Slide" at bounding box center [1430, 516] width 23 height 23
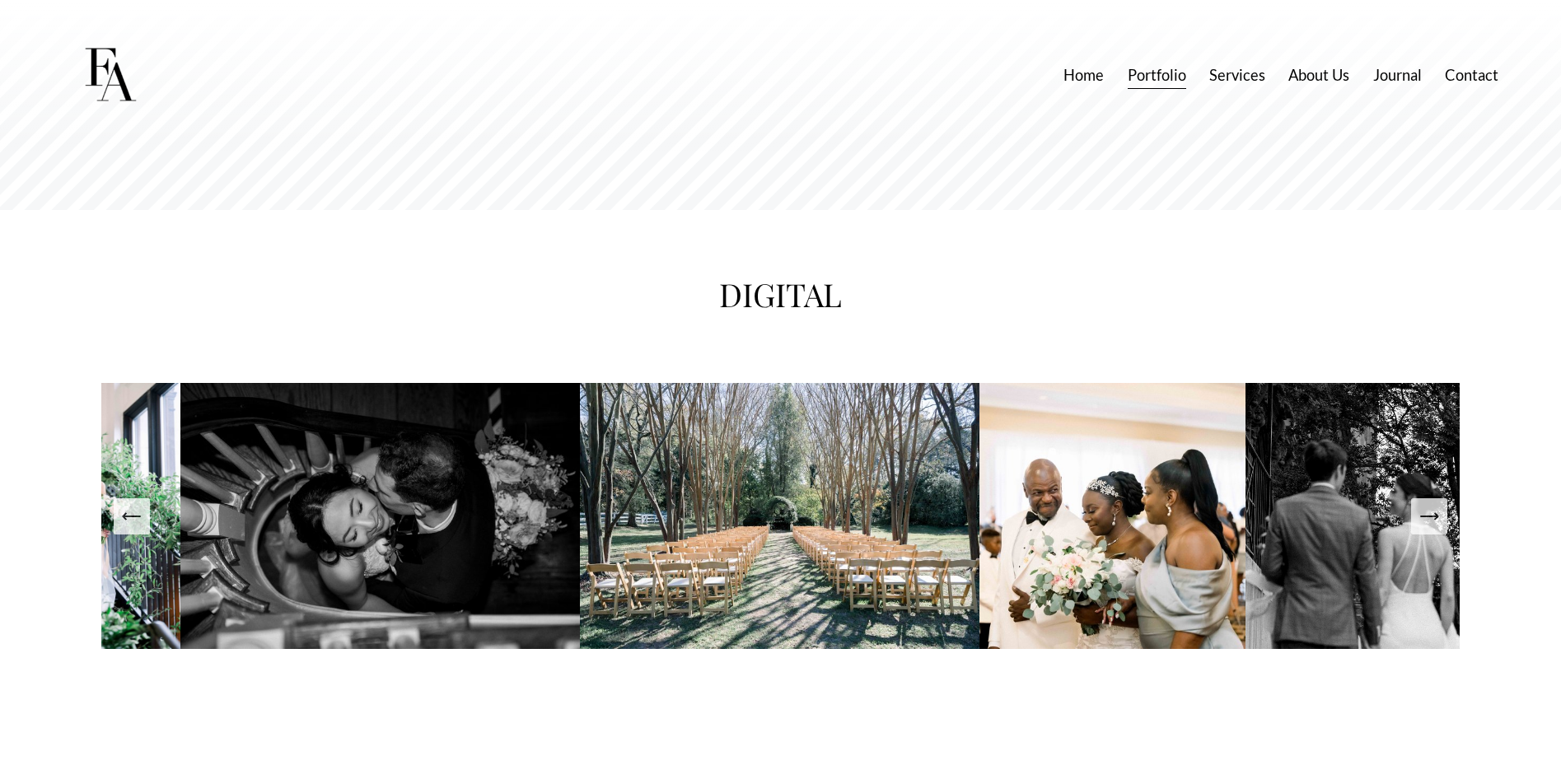
click at [1436, 527] on icon "Next Slide" at bounding box center [1430, 516] width 23 height 23
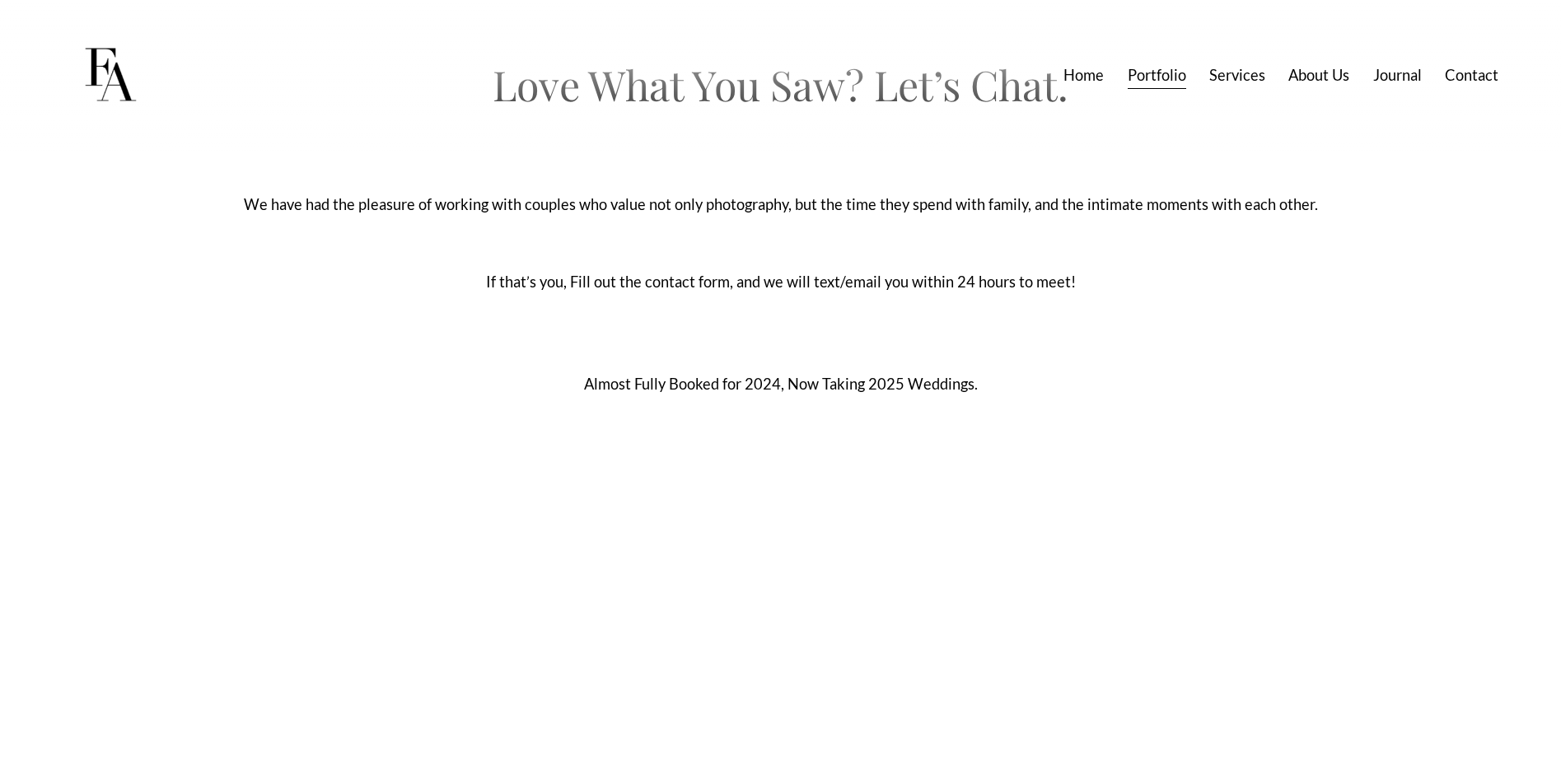
scroll to position [6012, 0]
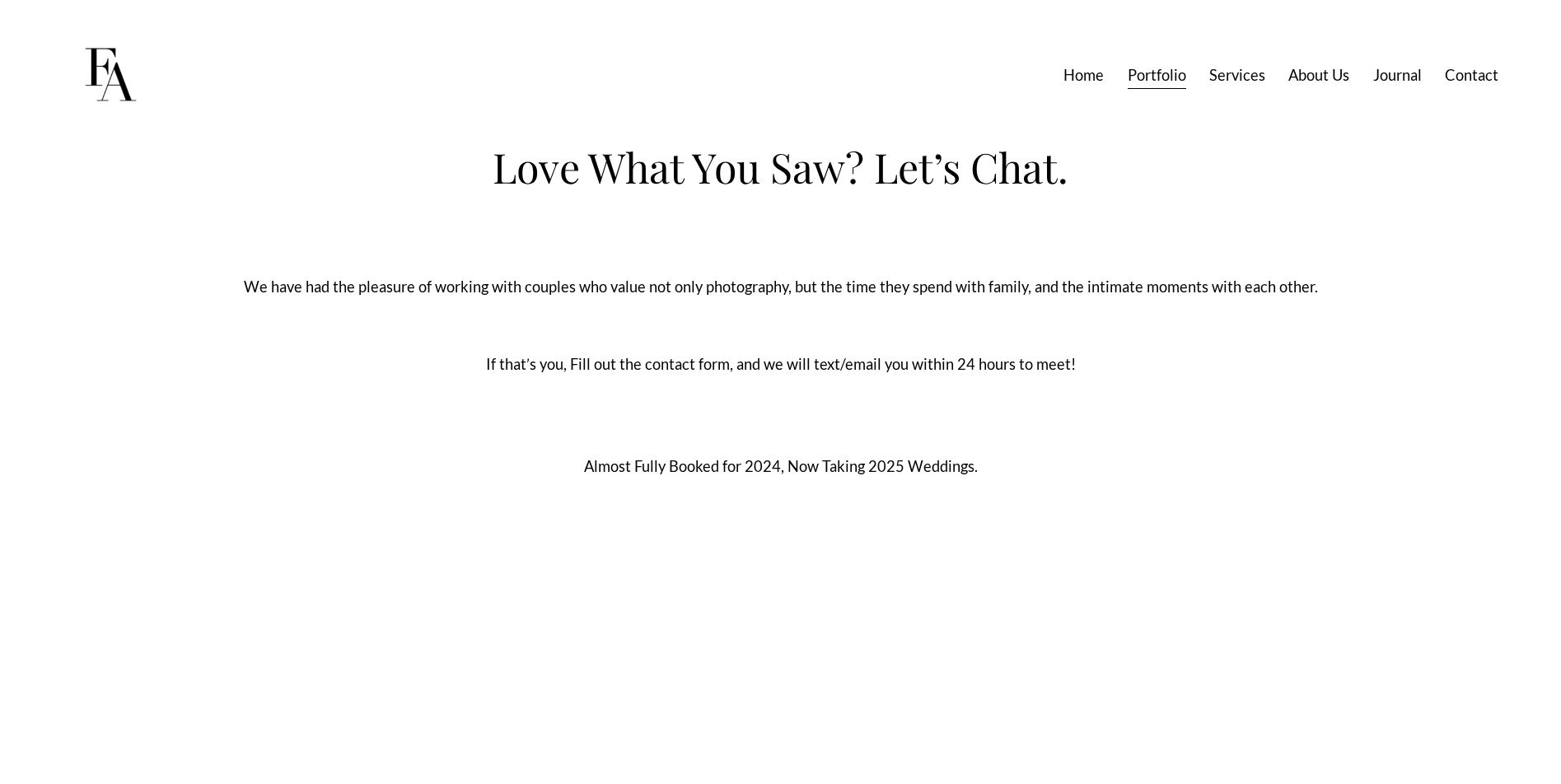
click at [1317, 81] on link "About Us" at bounding box center [1320, 76] width 61 height 31
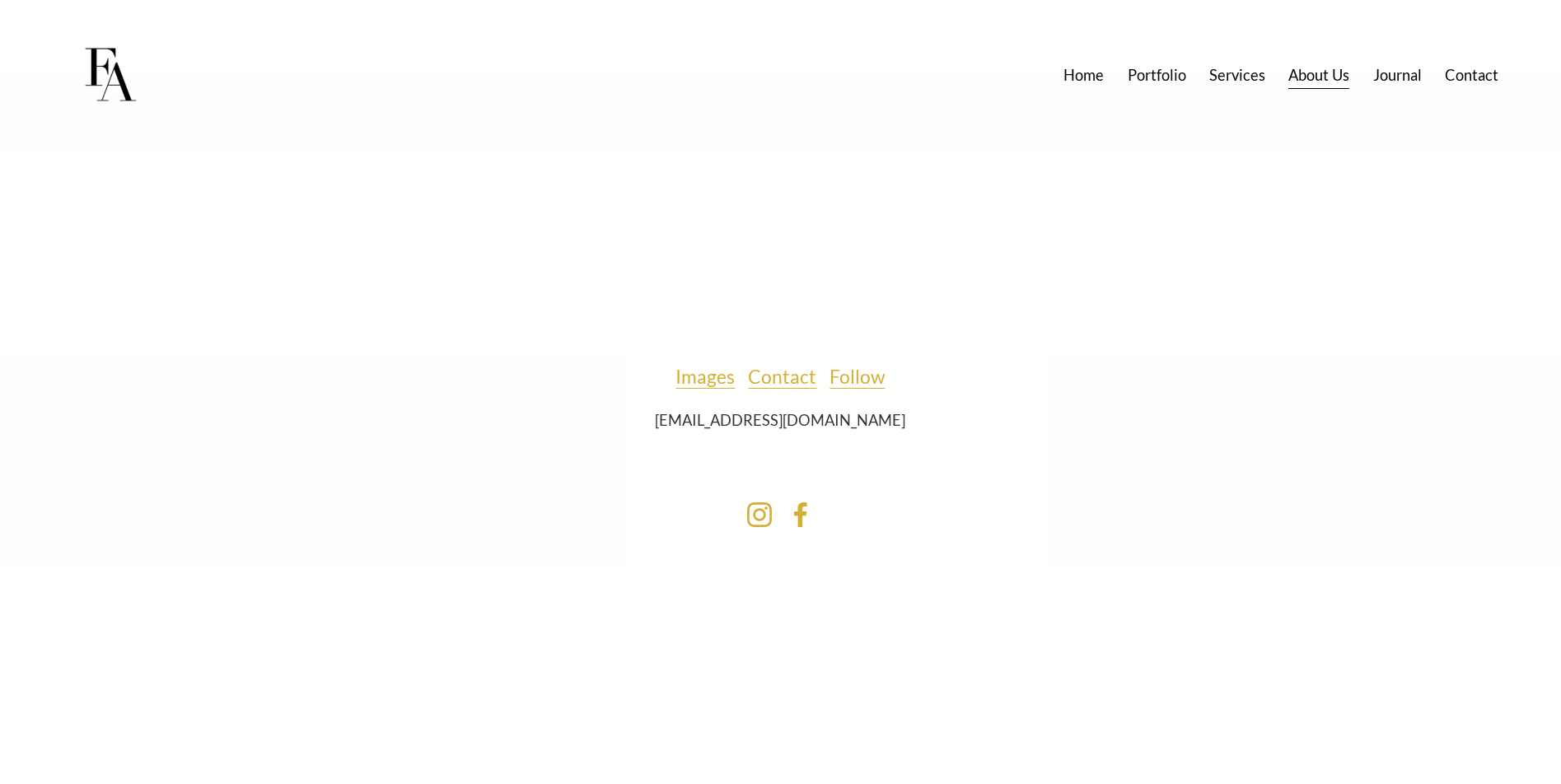
scroll to position [5593, 0]
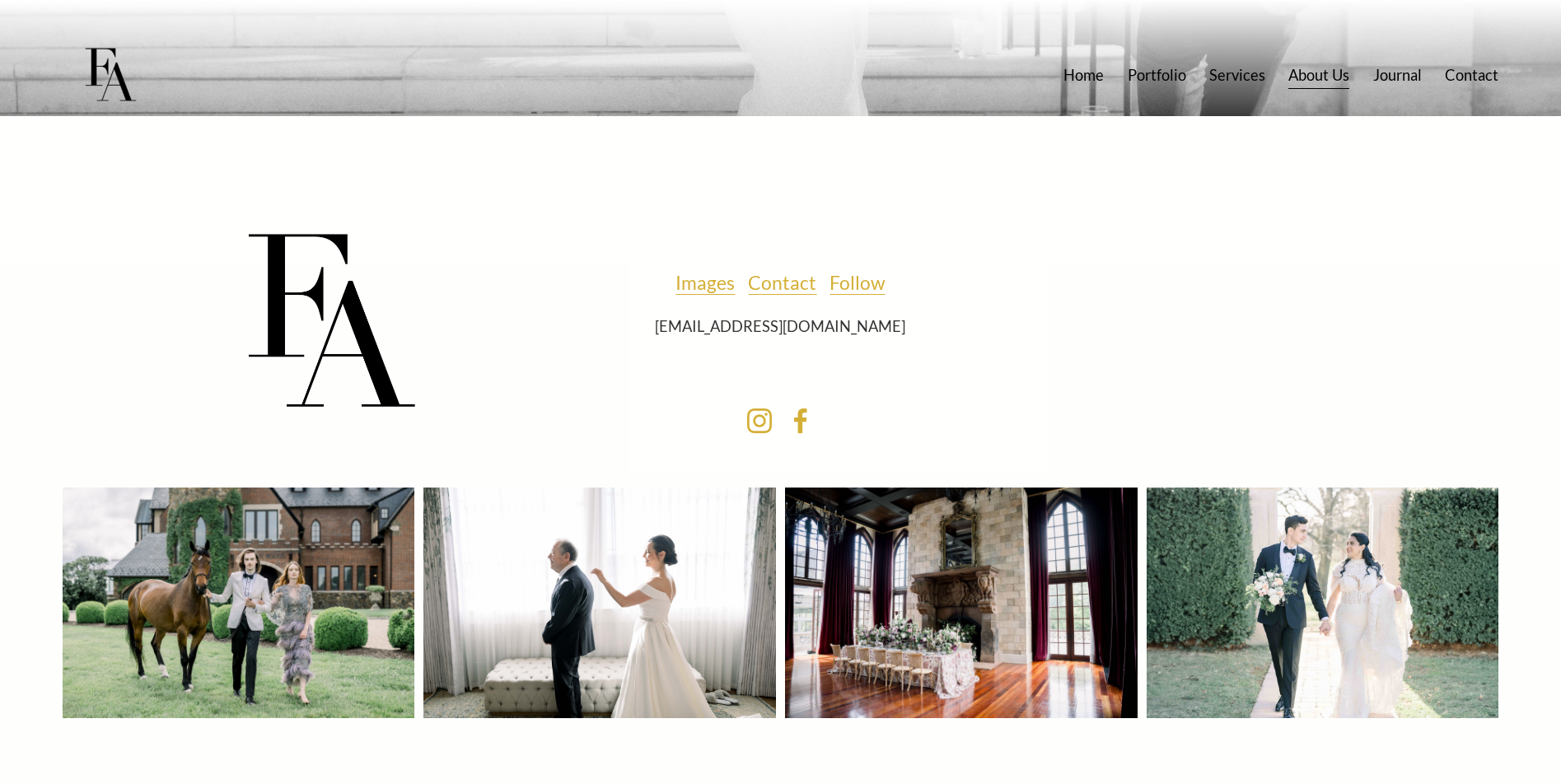
click at [703, 300] on link "Images" at bounding box center [705, 282] width 59 height 34
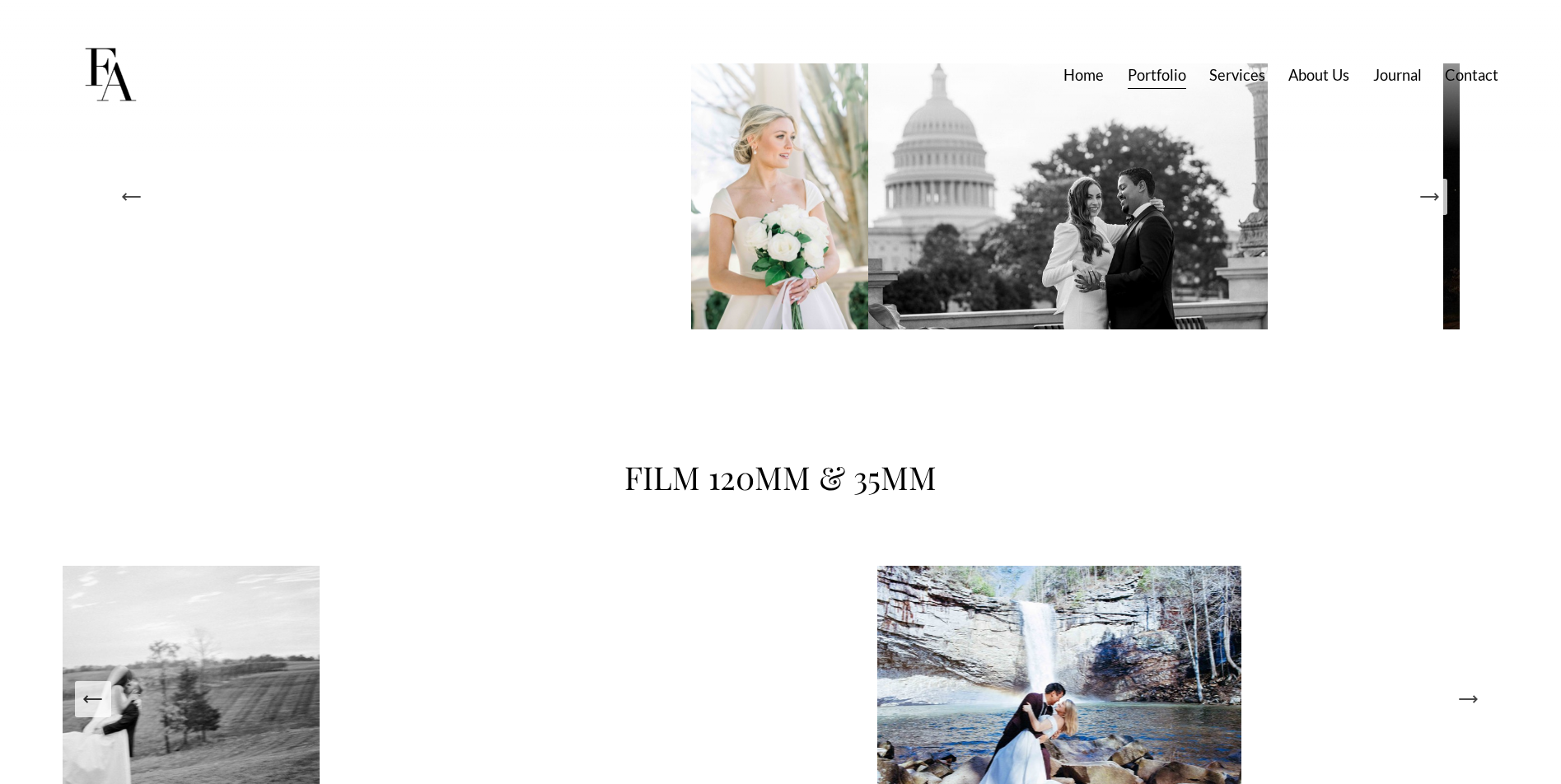
scroll to position [3459, 0]
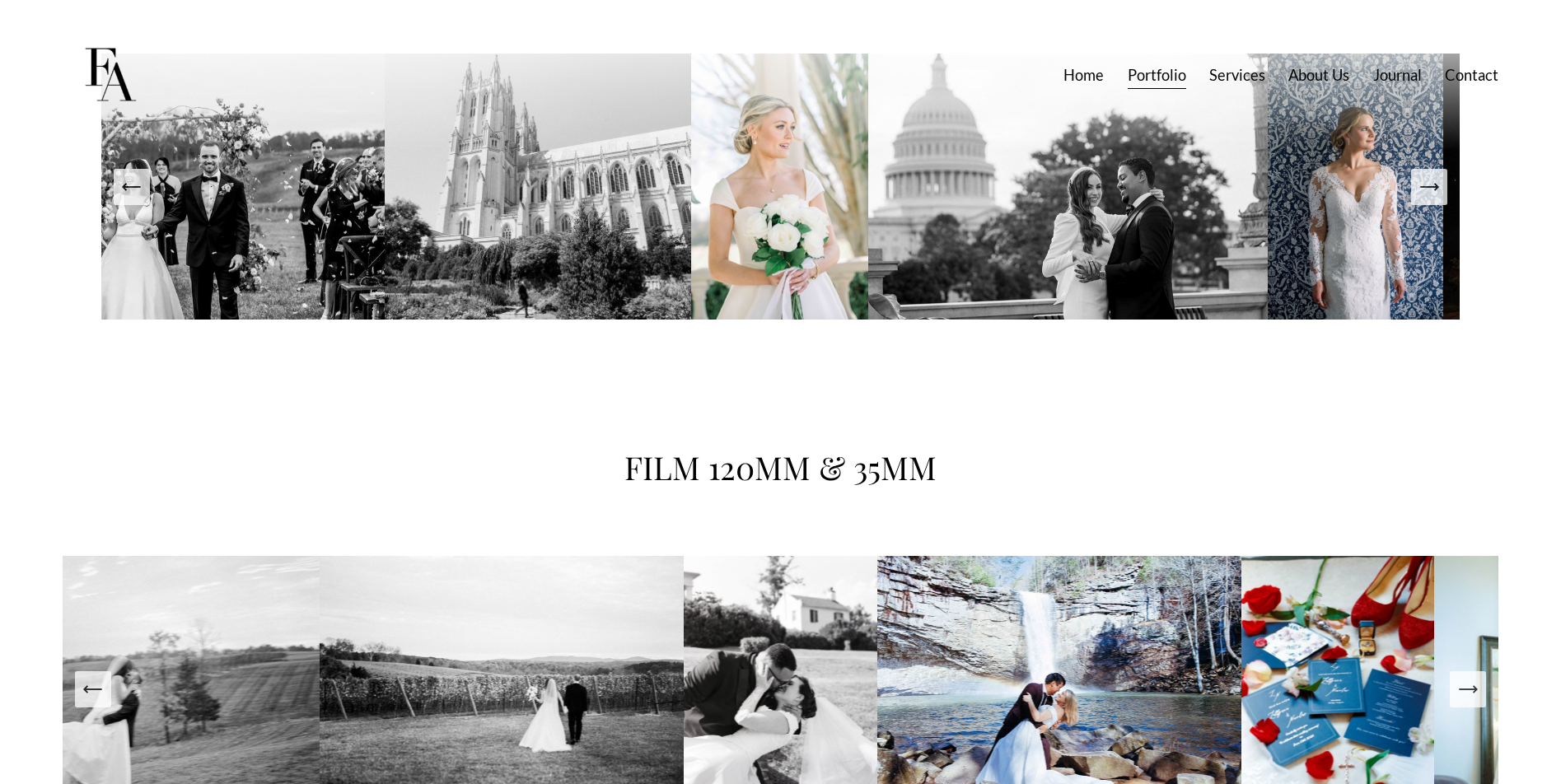
click at [780, 208] on img at bounding box center [780, 187] width 177 height 266
click at [815, 191] on img at bounding box center [780, 187] width 177 height 266
